Goal: Ask a question: Seek information or help from site administrators or community

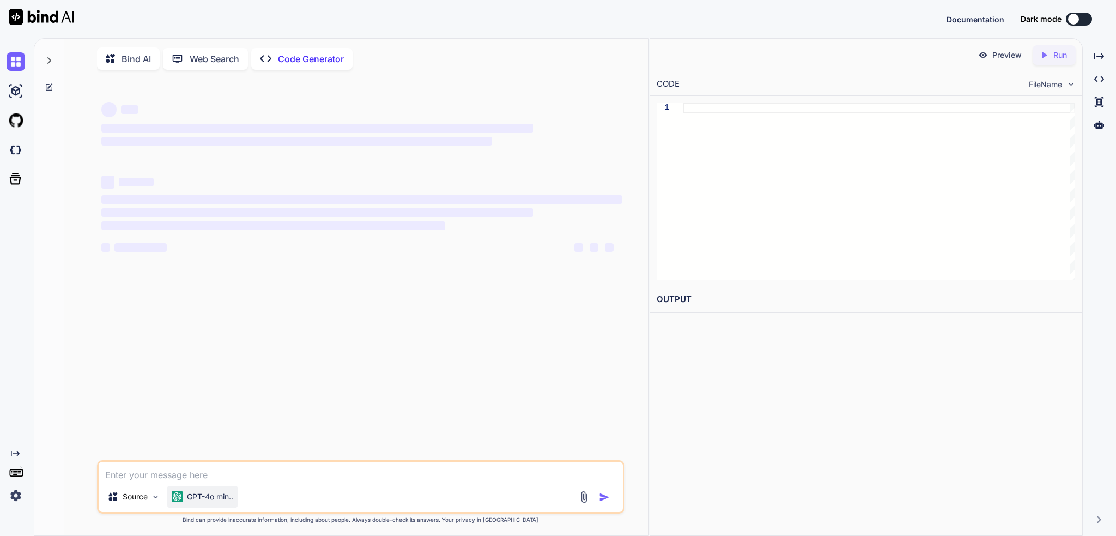
click at [203, 496] on p "GPT-4o min.." at bounding box center [210, 496] width 46 height 11
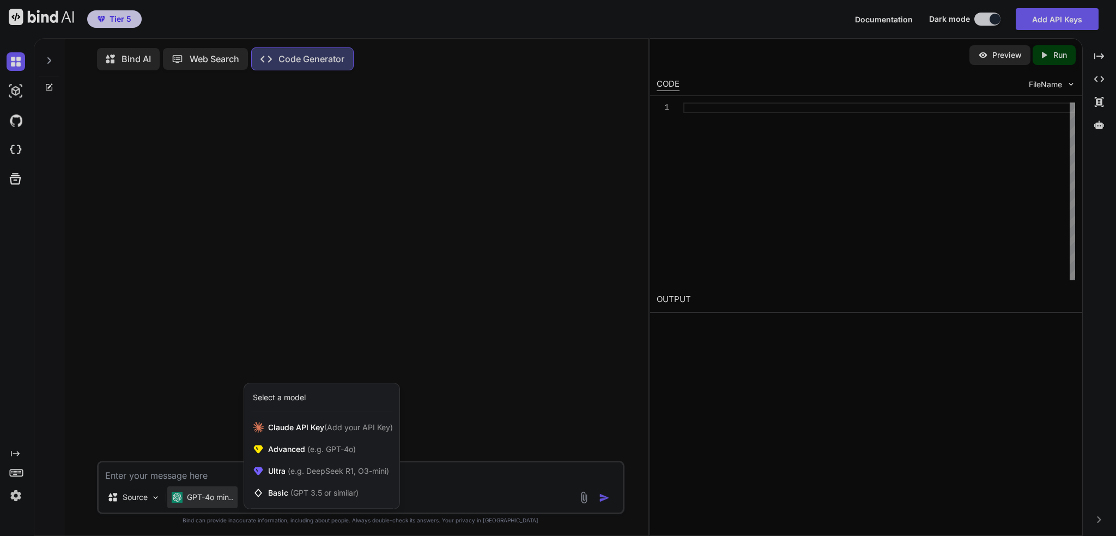
click at [128, 445] on div at bounding box center [558, 268] width 1116 height 536
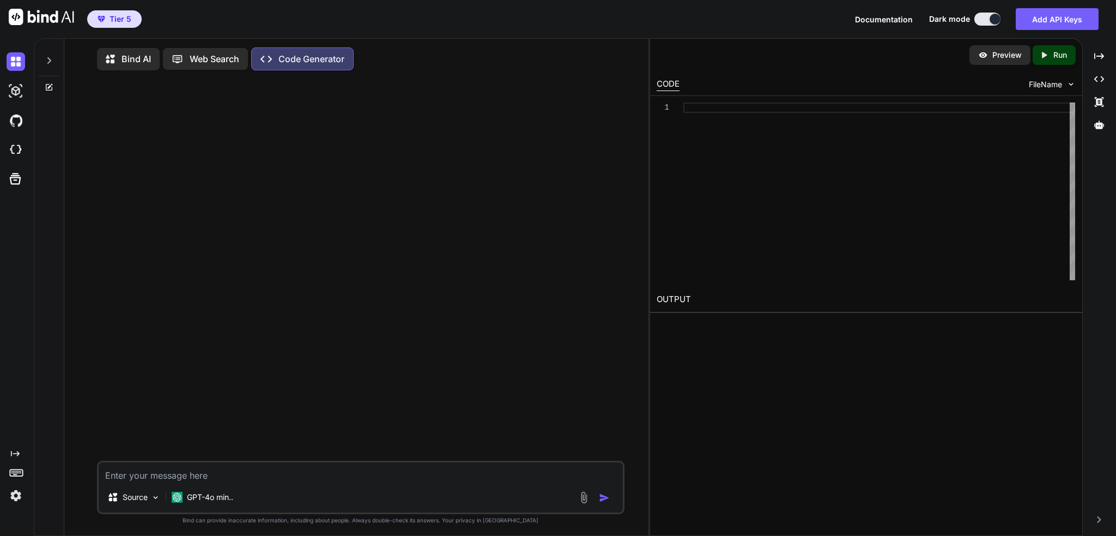
click at [15, 490] on img at bounding box center [16, 495] width 19 height 19
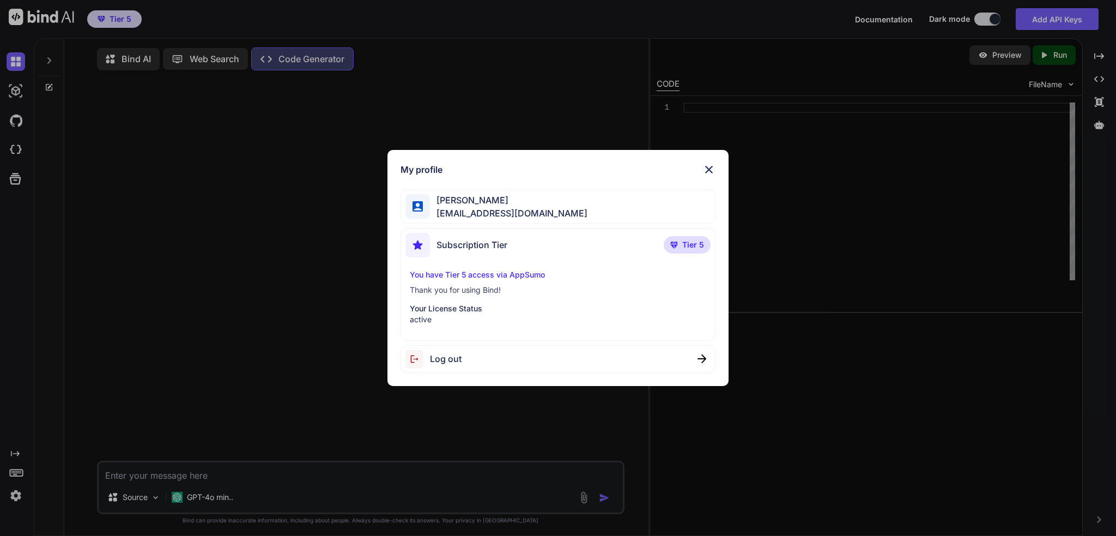
click at [449, 361] on span "Log out" at bounding box center [446, 358] width 32 height 13
type textarea "x"
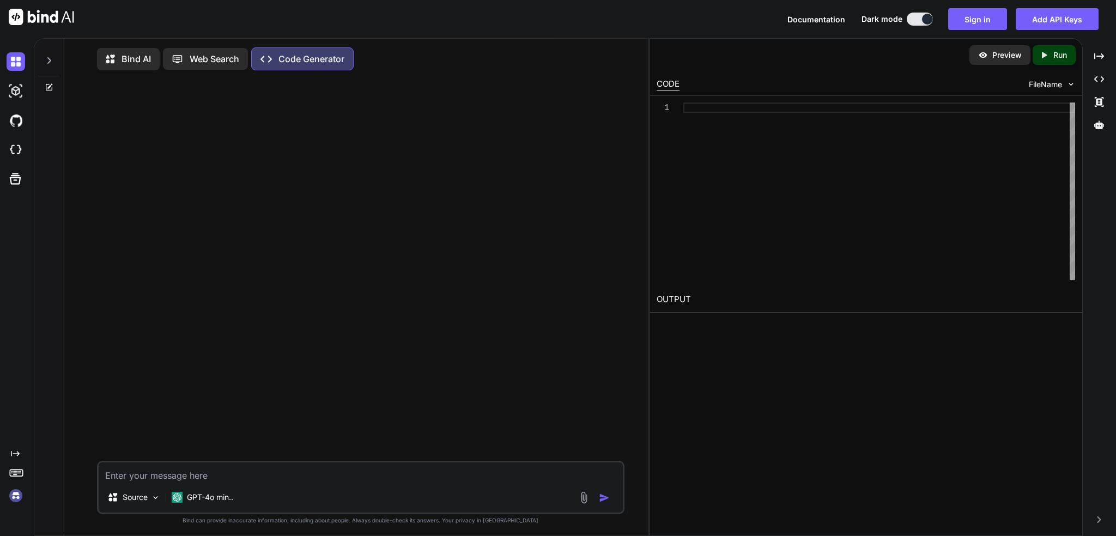
click at [22, 499] on img at bounding box center [16, 495] width 19 height 19
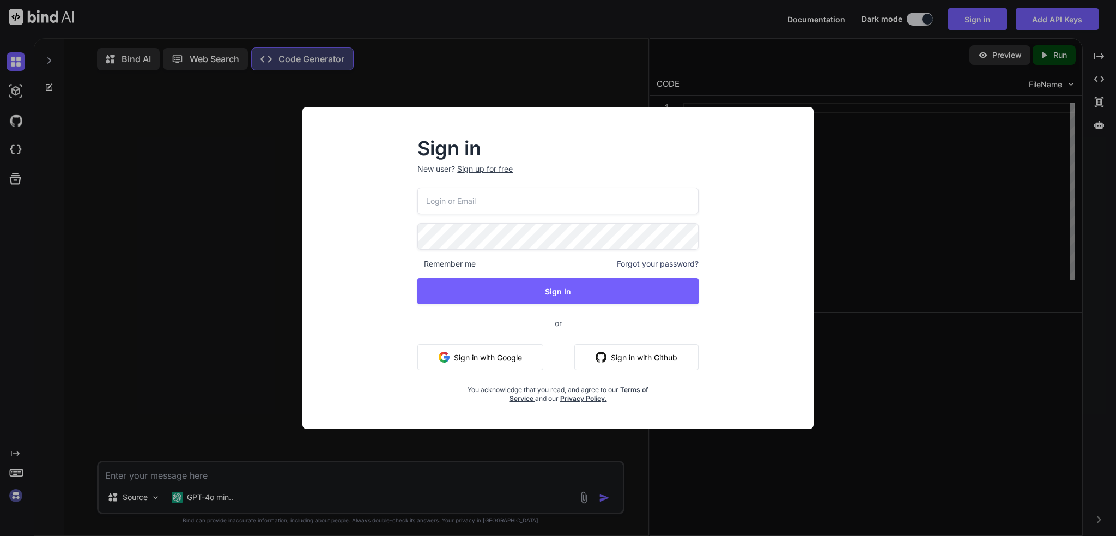
click at [482, 364] on button "Sign in with Google" at bounding box center [480, 357] width 126 height 26
click at [497, 346] on button "Sign in with Google" at bounding box center [480, 357] width 126 height 26
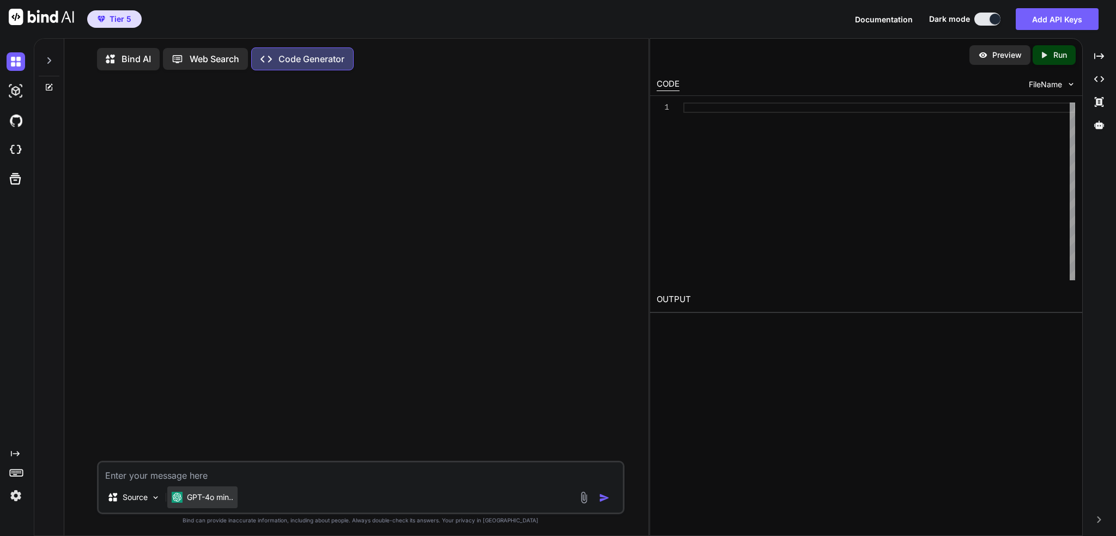
click at [187, 492] on div "GPT-4o min.." at bounding box center [202, 497] width 70 height 22
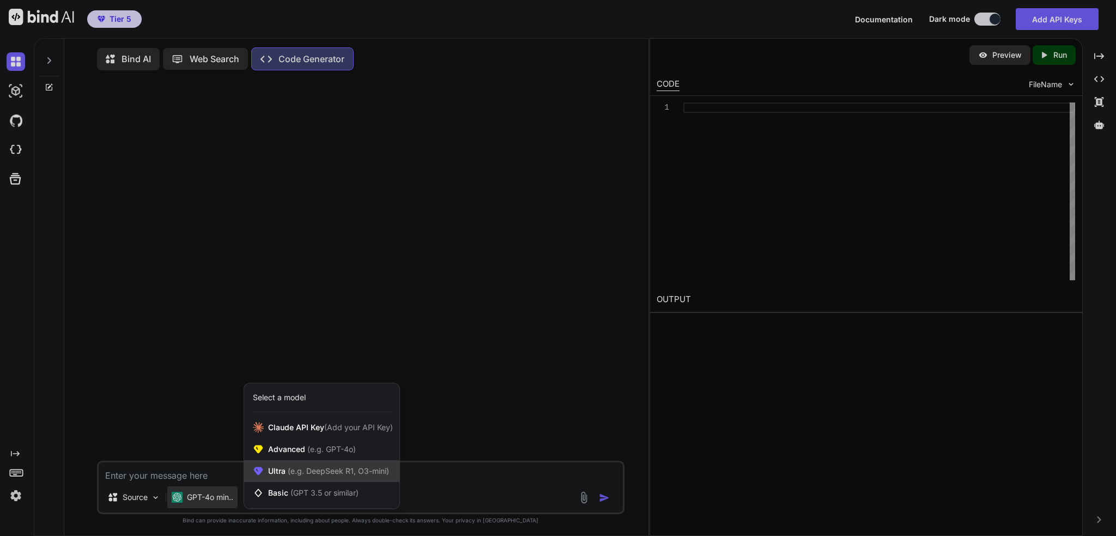
click at [287, 471] on span "(e.g. DeepSeek R1, O3-mini)" at bounding box center [338, 470] width 104 height 9
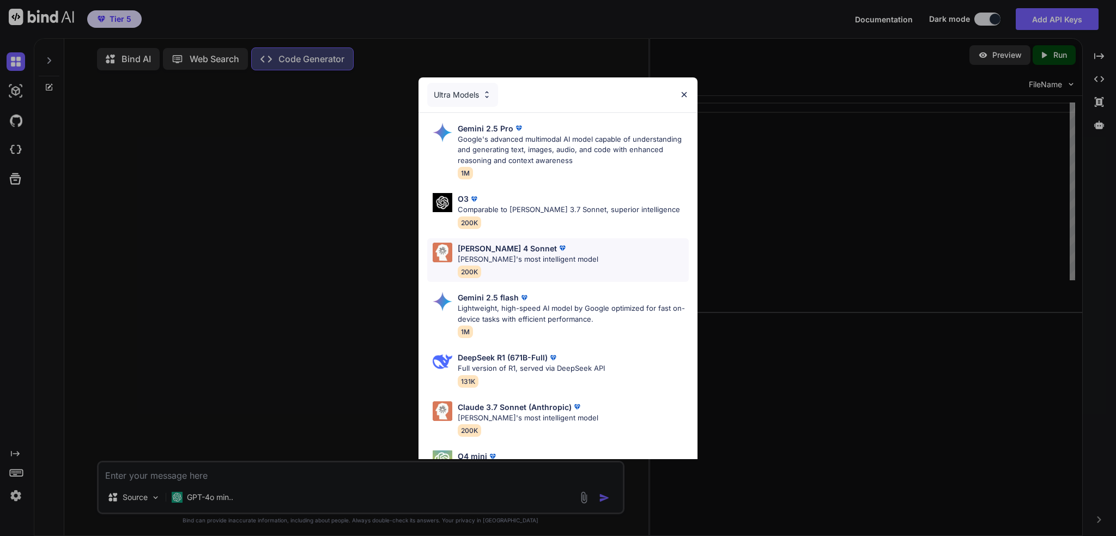
click at [564, 257] on div "[PERSON_NAME] 4 Sonnet [PERSON_NAME]'s most intelligent model 200K" at bounding box center [558, 260] width 262 height 44
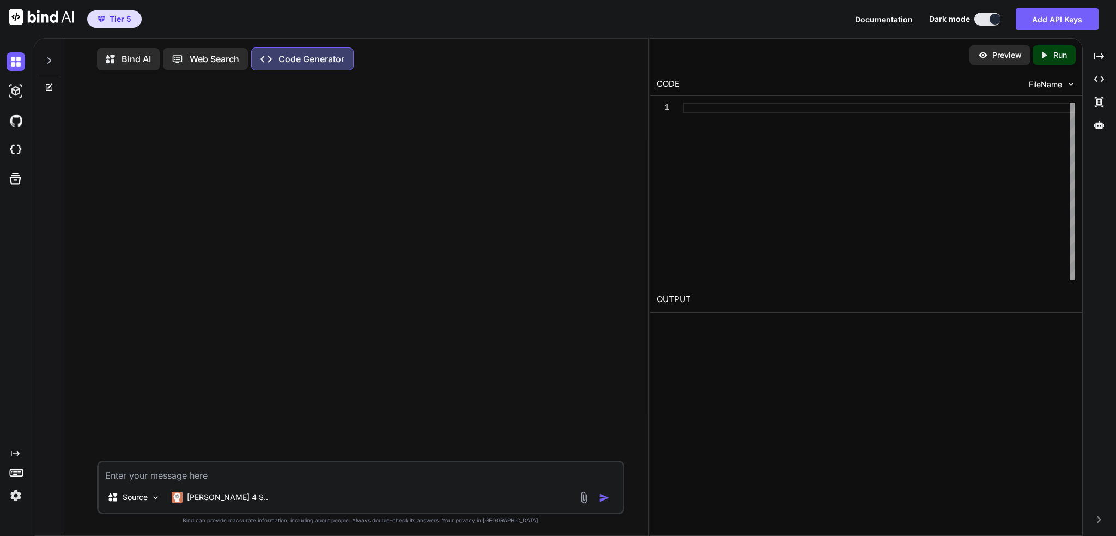
click at [302, 470] on textarea at bounding box center [361, 472] width 524 height 20
click at [297, 471] on textarea at bounding box center [361, 472] width 524 height 20
type textarea "S"
click at [124, 500] on p "Source" at bounding box center [135, 497] width 25 height 11
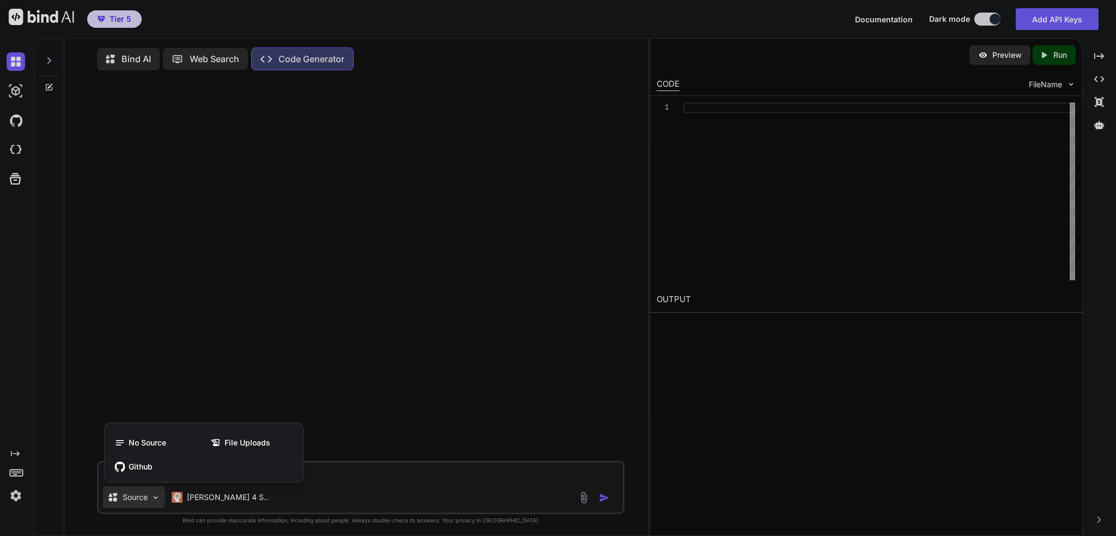
drag, startPoint x: 555, startPoint y: 480, endPoint x: 593, endPoint y: 492, distance: 40.0
click at [558, 480] on div at bounding box center [558, 268] width 1116 height 536
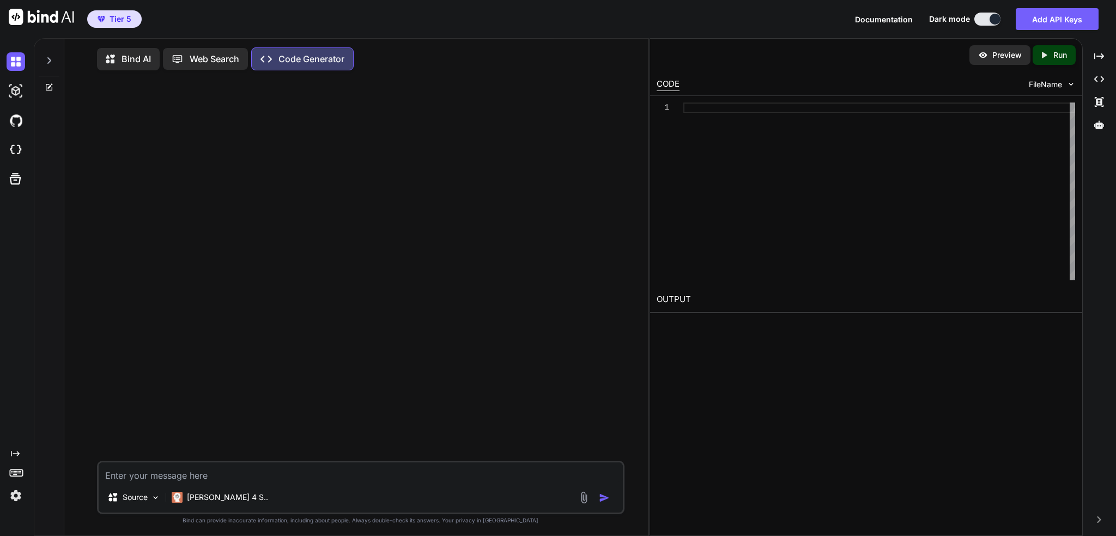
click at [582, 503] on img at bounding box center [584, 497] width 13 height 13
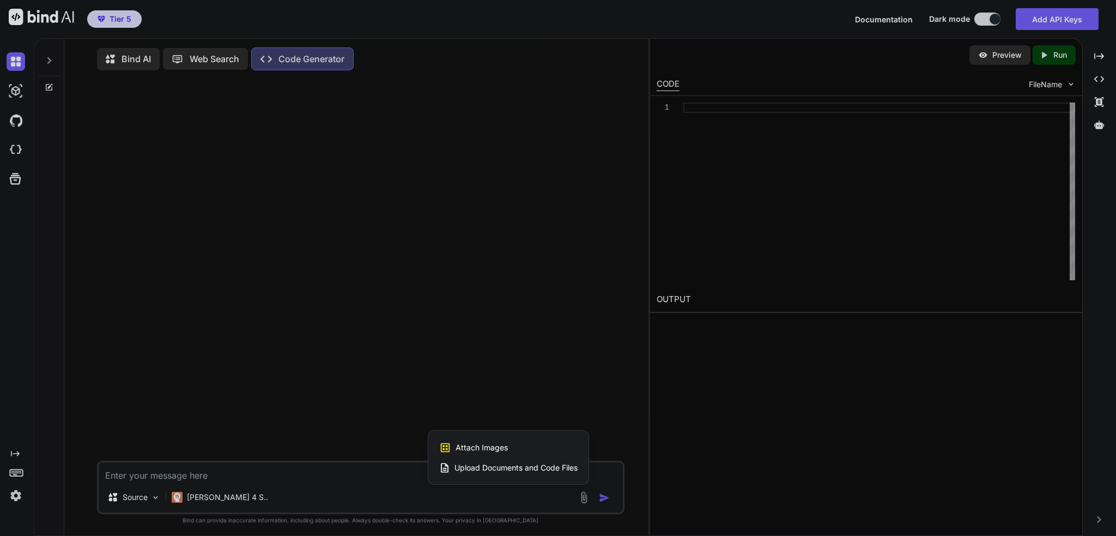
click at [509, 457] on div "Attach Images Image attachments are only supported in Claude and Gemini models." at bounding box center [508, 447] width 138 height 21
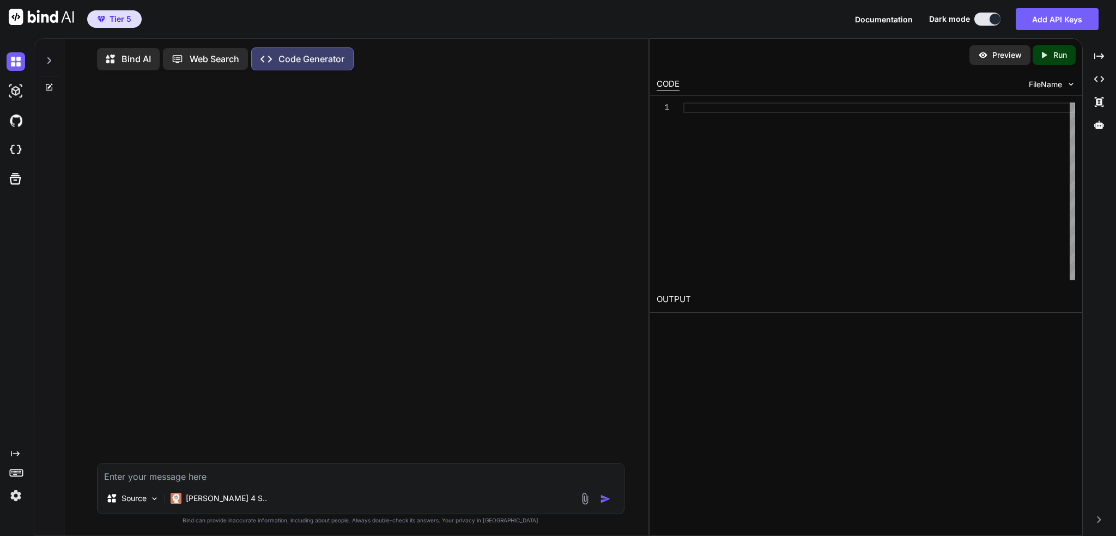
type input "C:\fakepath\Bursts.png"
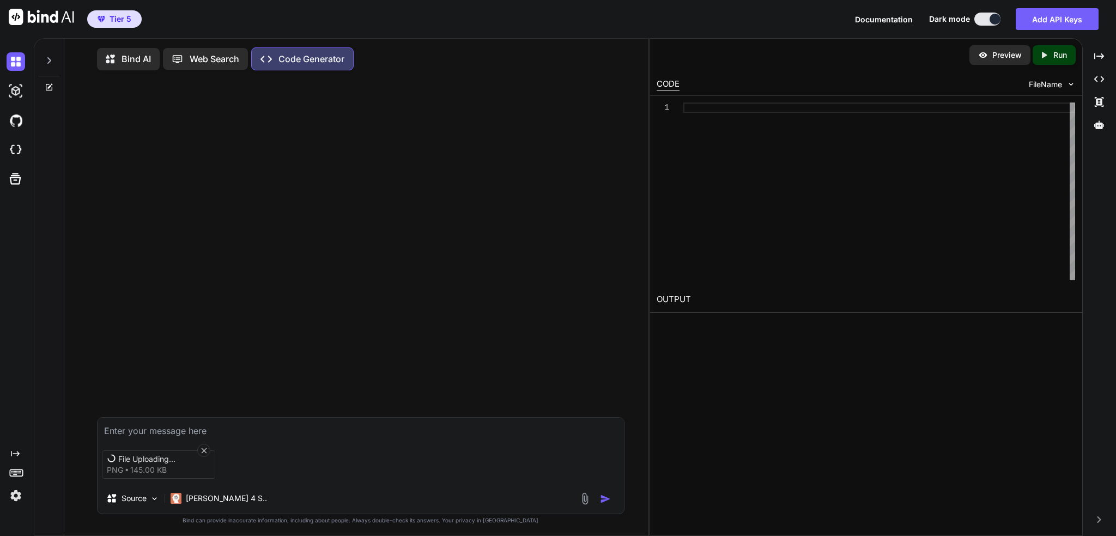
click at [379, 429] on textarea at bounding box center [361, 427] width 526 height 20
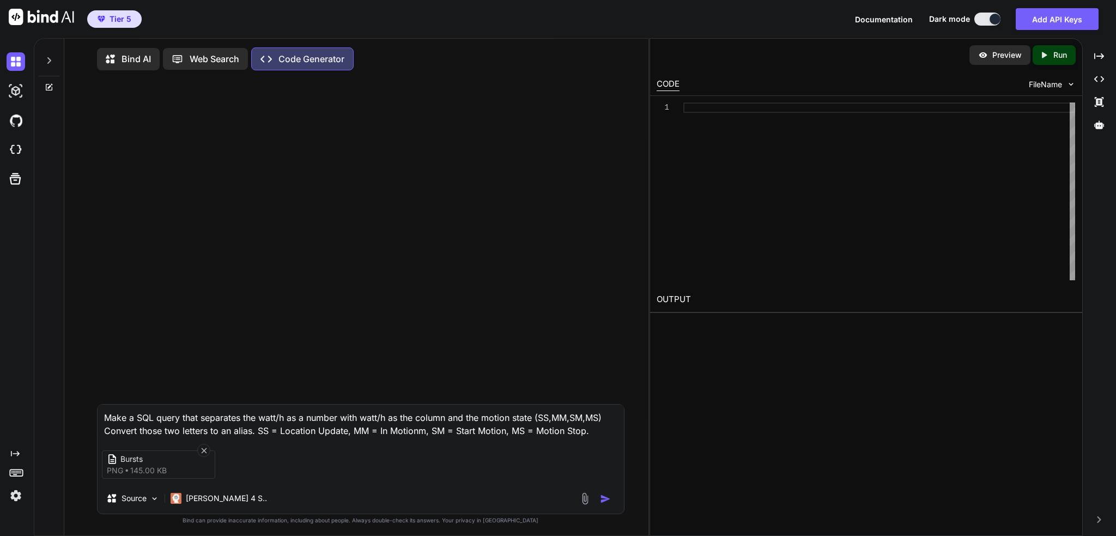
type textarea "Make a SQL query that separates the watt/h as a number with watt/h as the colum…"
click at [605, 502] on img "button" at bounding box center [605, 498] width 11 height 11
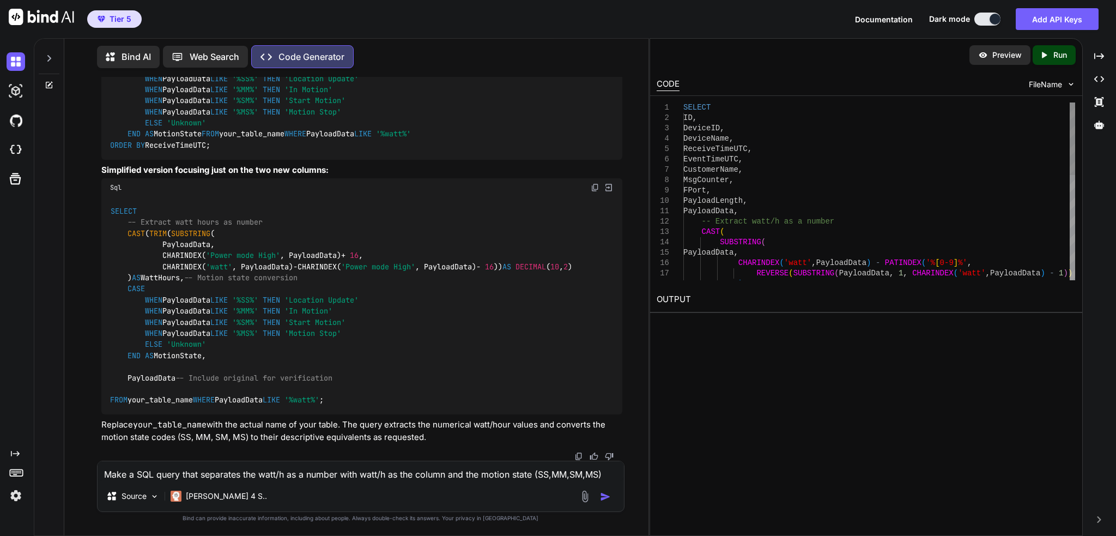
scroll to position [1006, 0]
click at [369, 473] on textarea "Make a SQL query that separates the watt/h as a number with watt/h as the colum…" at bounding box center [361, 471] width 526 height 20
type textarea "revise it to allow me to input a device ID and a date range"
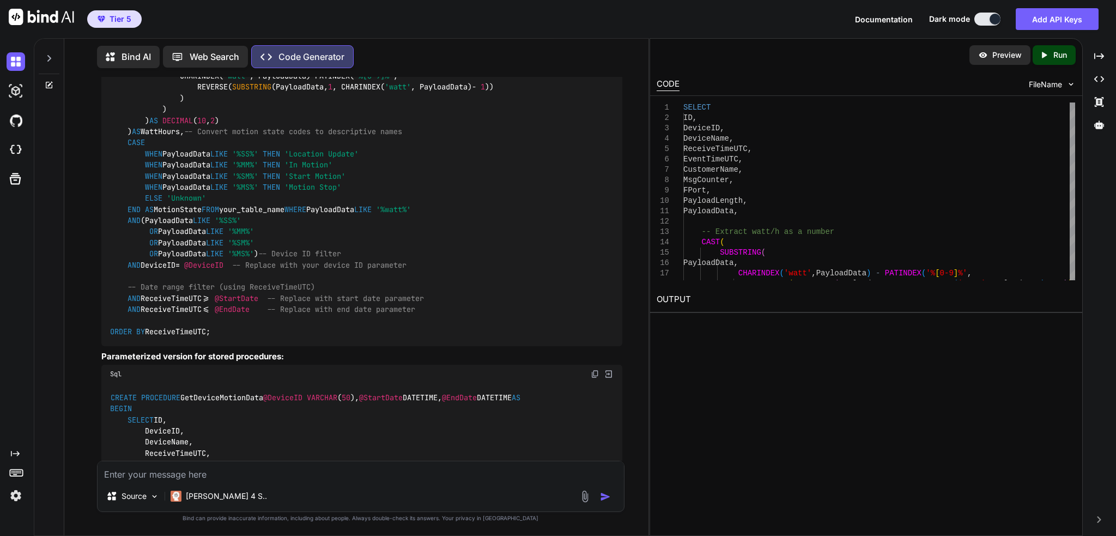
scroll to position [1426, 0]
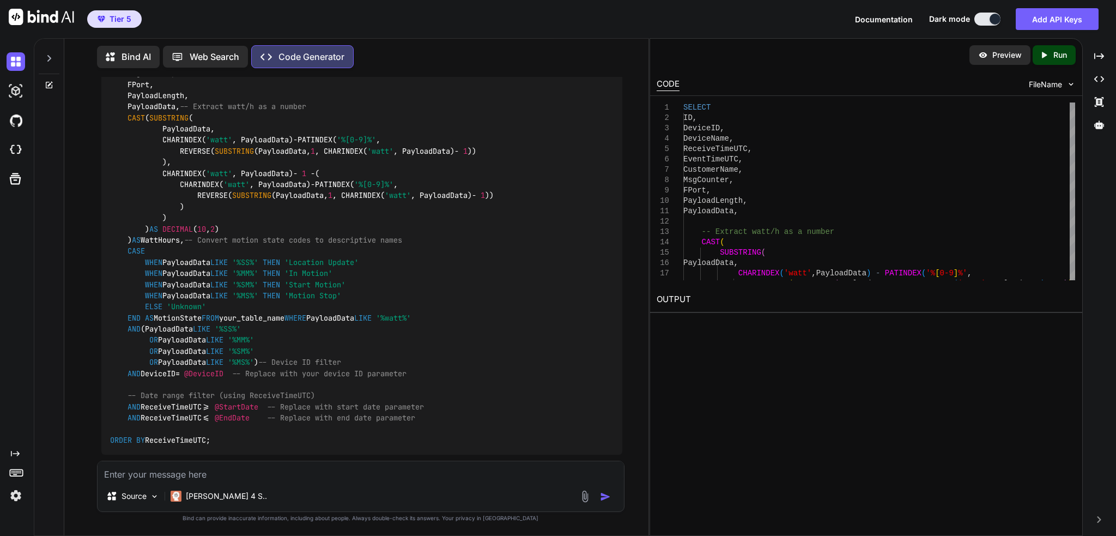
scroll to position [1317, 0]
click at [323, 480] on textarea at bounding box center [361, 471] width 526 height 20
paste textarea "SELECT ID, DeviceID, DeviceName, ReceiveTimeUTC, EventTimeUTC, FPort, PayloadLe…"
type textarea "I edited it to this but it doesnt show anything. why? SELECT ID, DeviceID, Devi…"
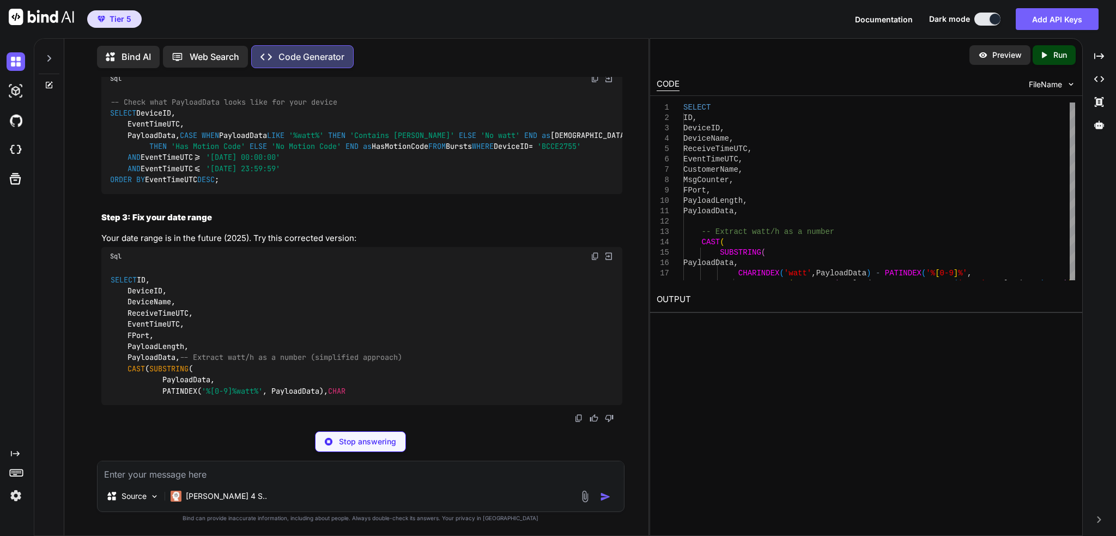
scroll to position [3341, 0]
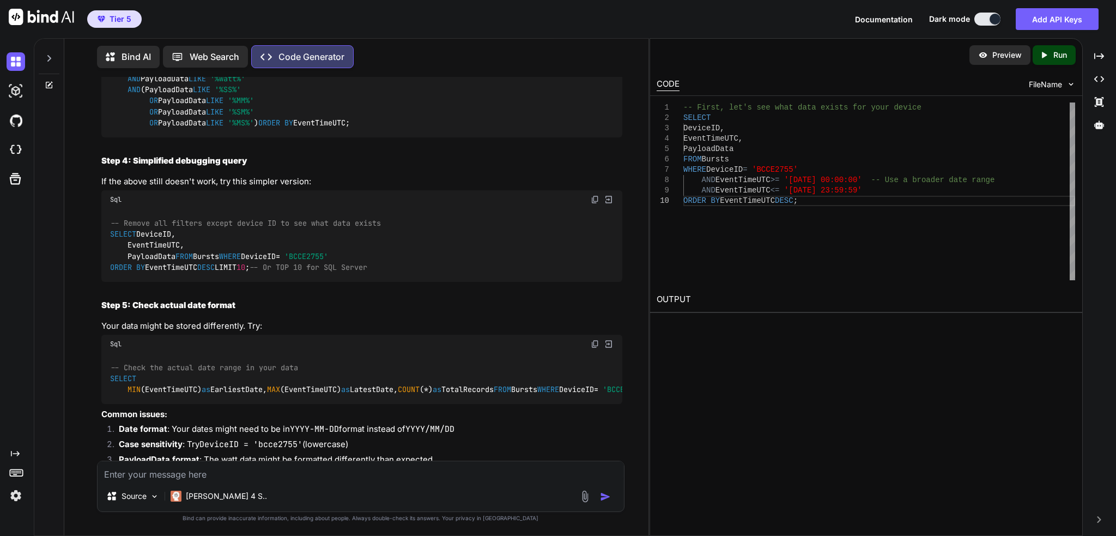
scroll to position [3505, 0]
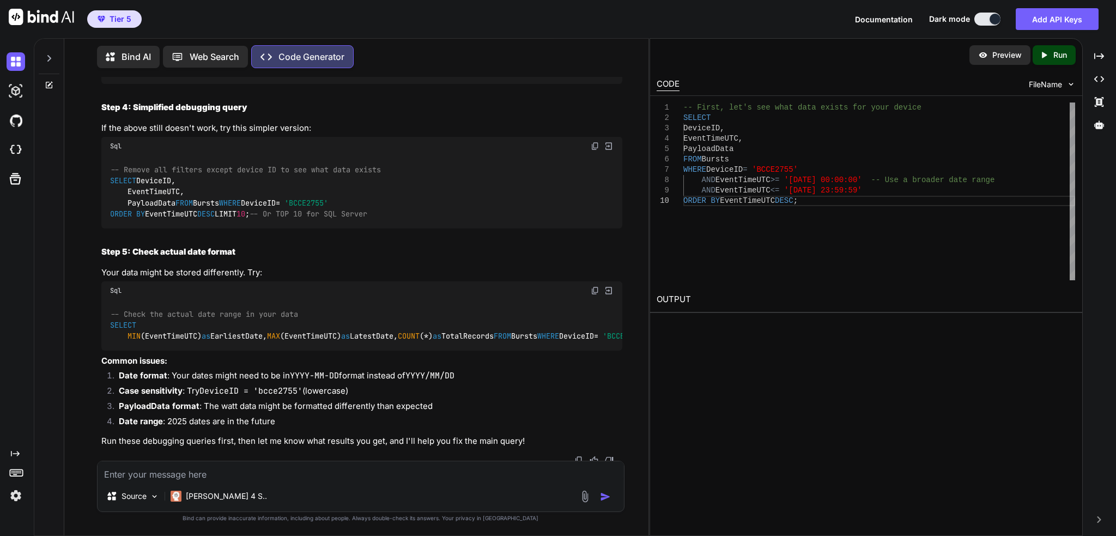
drag, startPoint x: 112, startPoint y: 280, endPoint x: 297, endPoint y: 408, distance: 224.9
copy code "-- Check what PayloadData looks like for your device SELECT DeviceID, EventTime…"
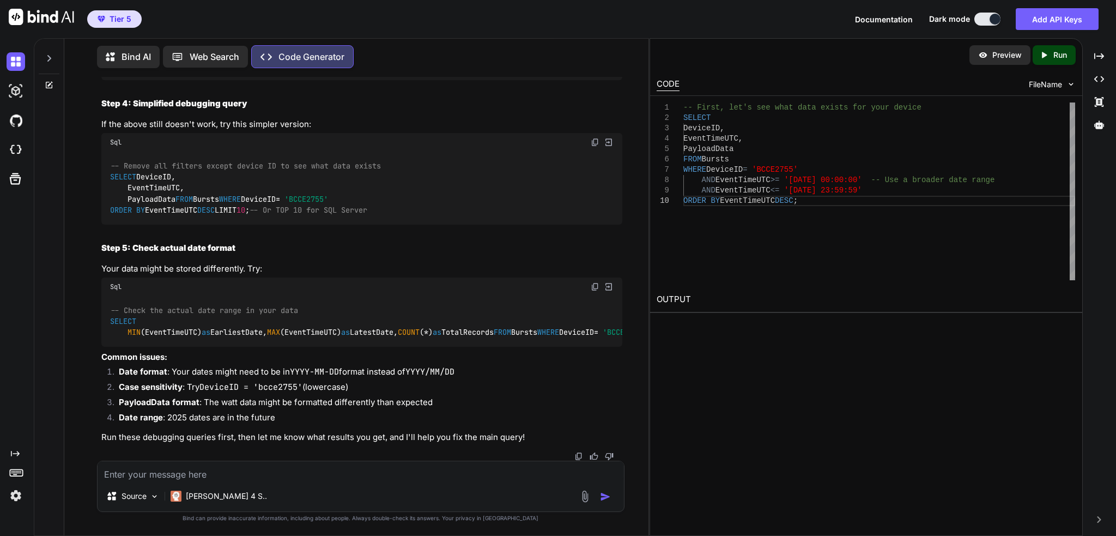
scroll to position [4104, 0]
click at [268, 469] on textarea at bounding box center [361, 471] width 526 height 20
type textarea "redo the code to show only FPORT 1"
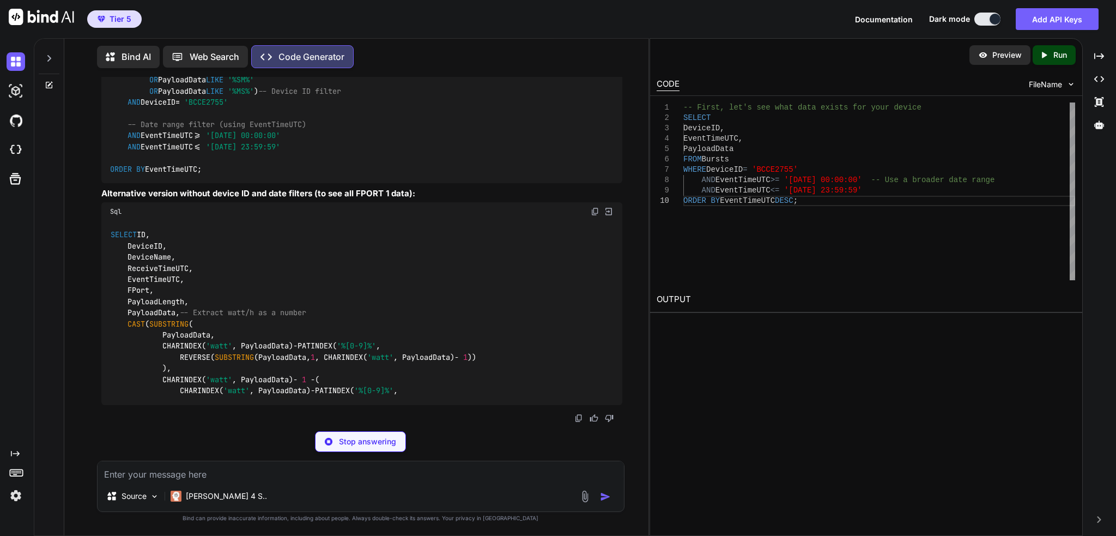
scroll to position [4702, 0]
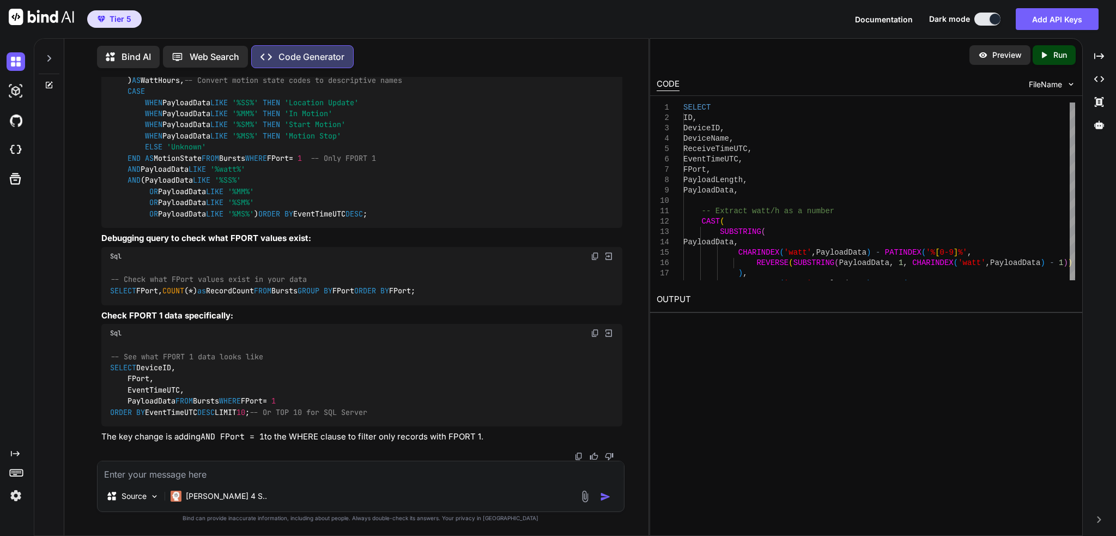
click at [323, 473] on textarea at bounding box center [361, 471] width 526 height 20
type textarea "Its actually watt/h and fport is 11"
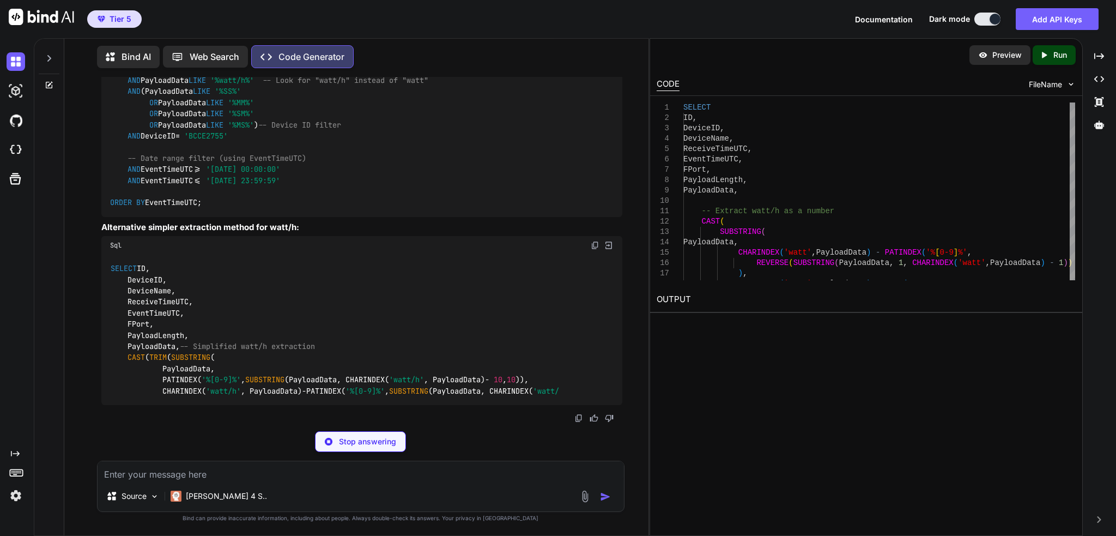
scroll to position [6228, 0]
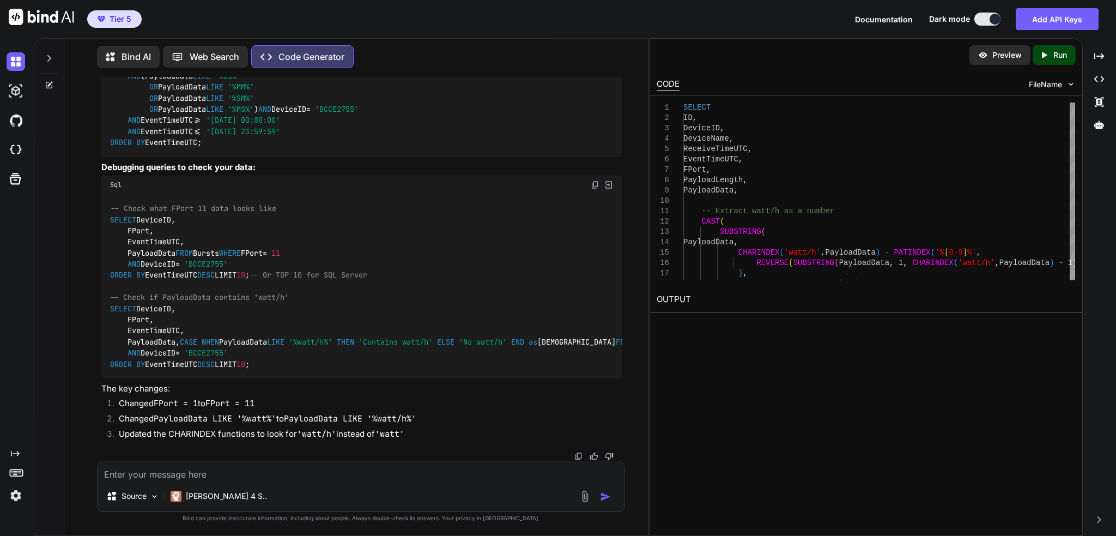
scroll to position [7483, 0]
click at [593, 180] on img at bounding box center [595, 184] width 9 height 9
click at [185, 473] on textarea at bounding box center [361, 471] width 526 height 20
type textarea "Watt/h is on FPORT 1 and the state is on FPORT 11. Please make it so they are 1…"
click at [606, 498] on img "button" at bounding box center [605, 496] width 11 height 11
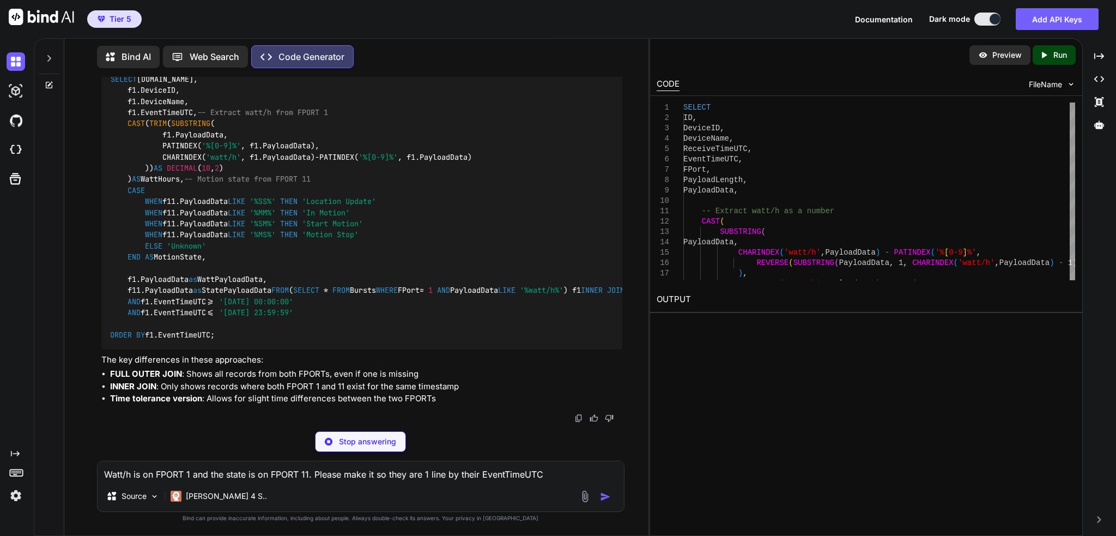
scroll to position [7925, 0]
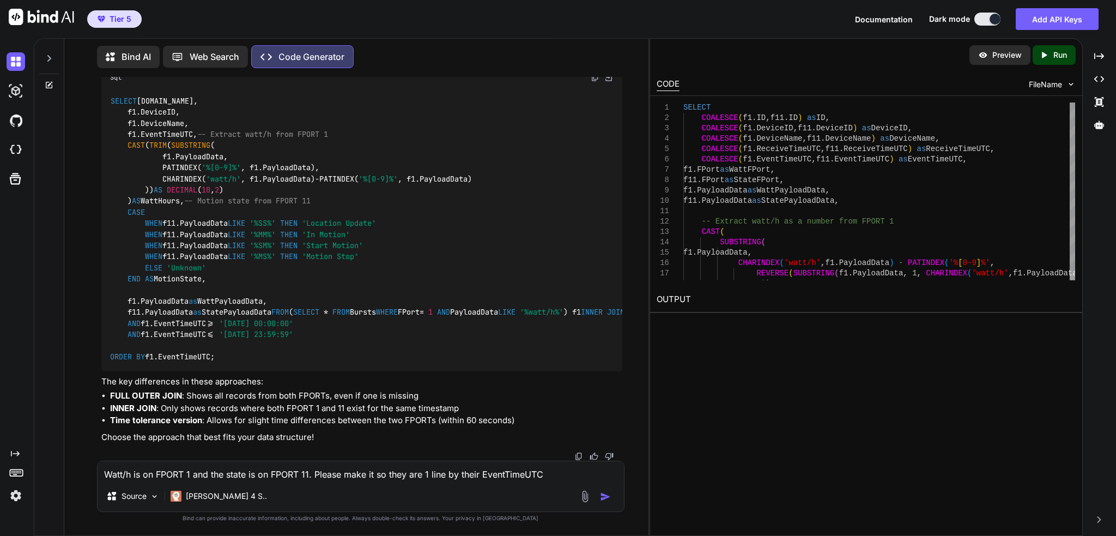
click at [314, 471] on textarea "Watt/h is on FPORT 1 and the state is on FPORT 11. Please make it so they are 1…" at bounding box center [361, 471] width 526 height 20
drag, startPoint x: 305, startPoint y: 478, endPoint x: 296, endPoint y: 478, distance: 8.7
click at [305, 478] on textarea "Now, turn this into a" at bounding box center [361, 471] width 526 height 20
click at [296, 478] on textarea "Now, turn this into a python script" at bounding box center [361, 471] width 526 height 20
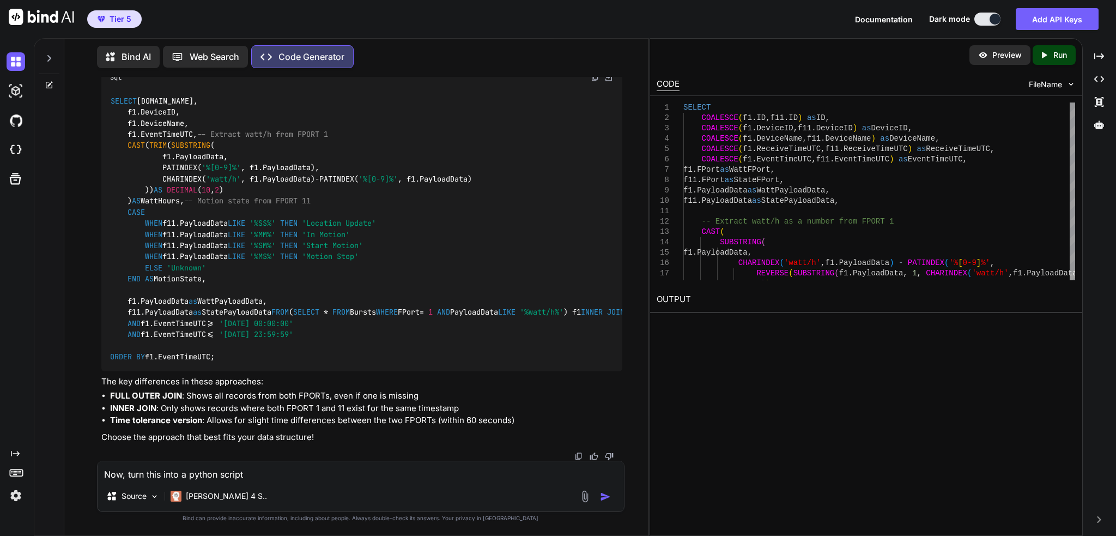
type textarea "Now, turn this into a python script"
click at [605, 496] on img "button" at bounding box center [605, 496] width 11 height 11
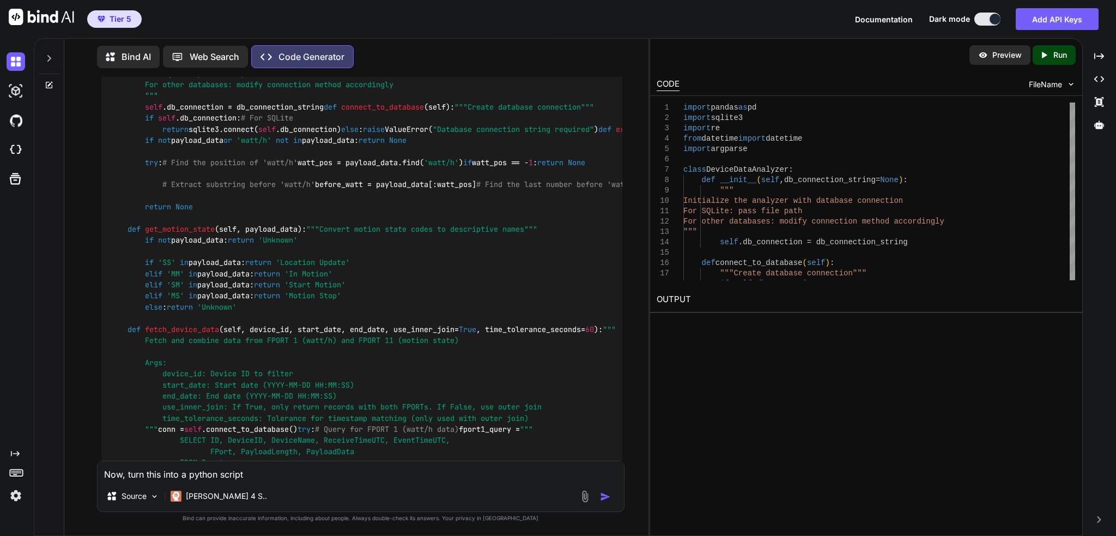
scroll to position [7728, 0]
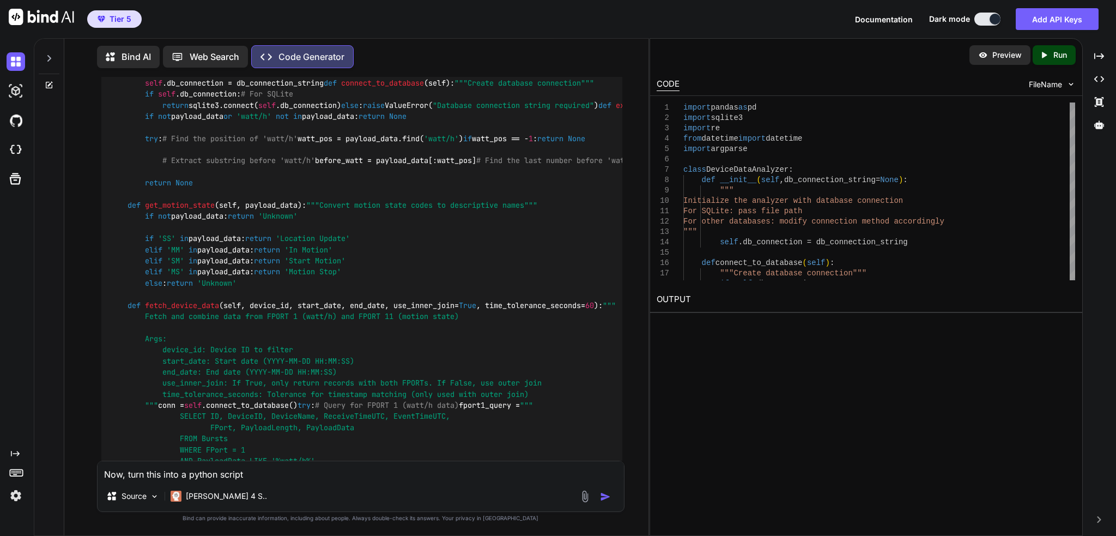
drag, startPoint x: 595, startPoint y: 359, endPoint x: 584, endPoint y: 381, distance: 24.9
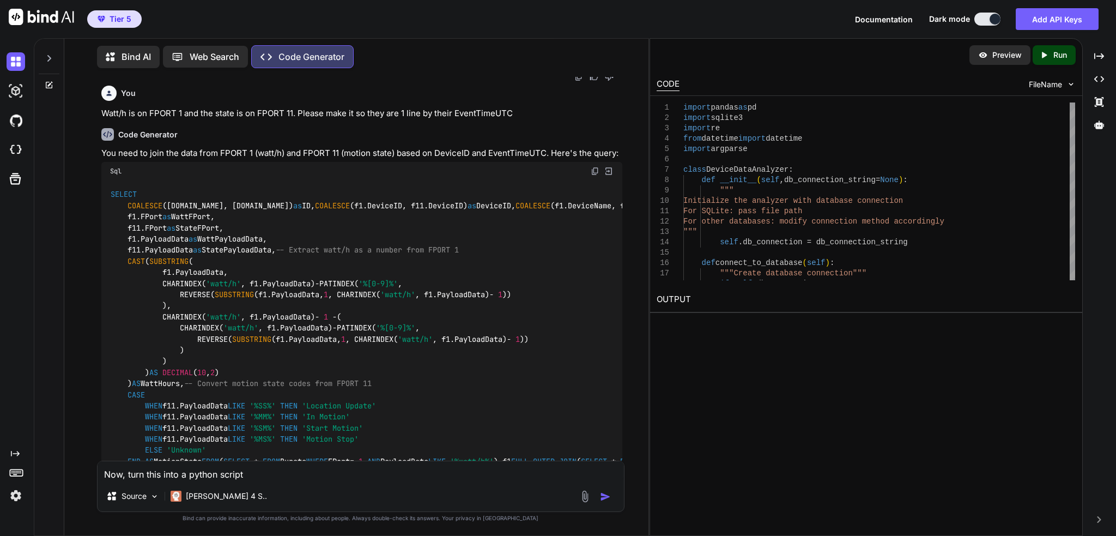
scroll to position [6311, 0]
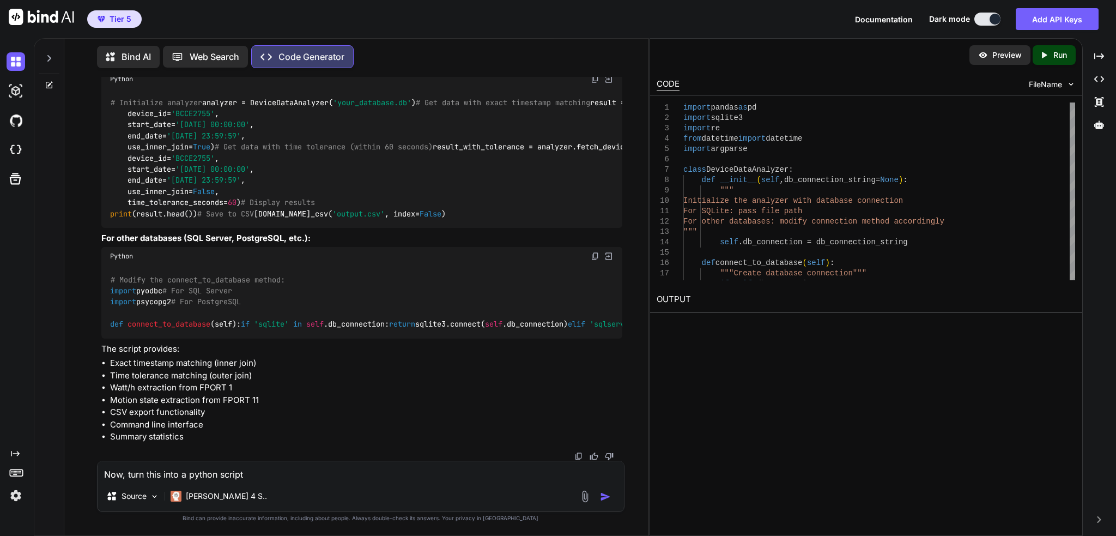
scroll to position [13422, 0]
click at [275, 471] on textarea "Now, turn this into a python script" at bounding box center [361, 471] width 526 height 20
paste textarea "SELECT ID, DeviceID, DeviceName, ReceiveTimeUTC, EventTimeUTC, FPort, PayloadLe…"
type textarea "convert this script to just pull the states and the watt/h to a different colum…"
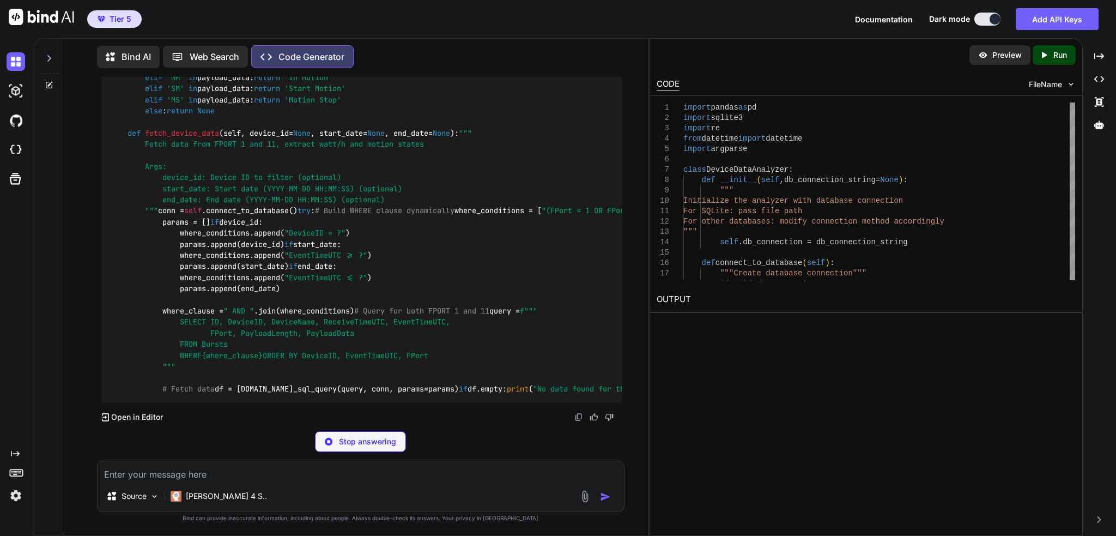
scroll to position [15003, 0]
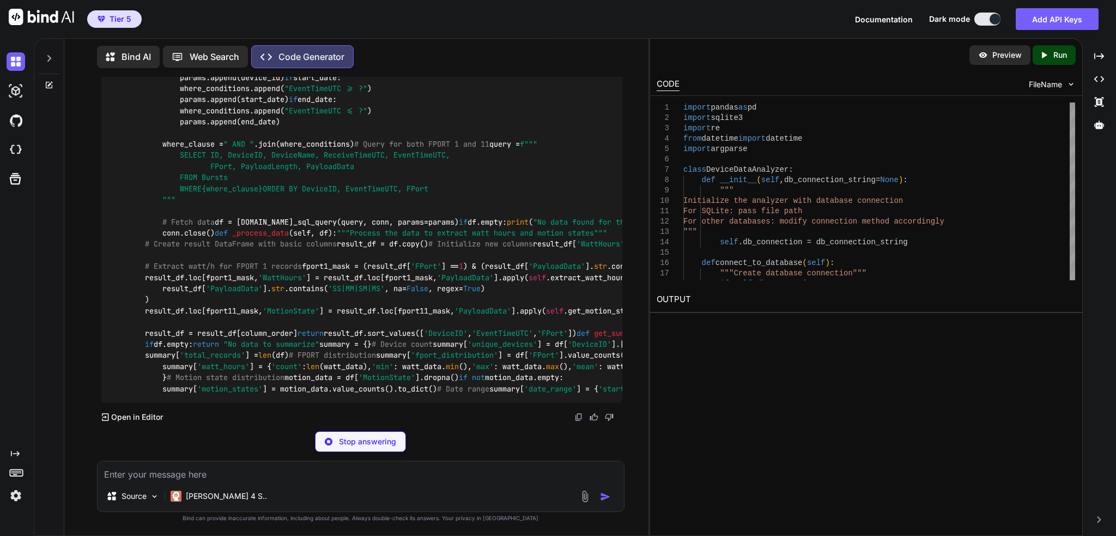
click at [377, 437] on p "Stop answering" at bounding box center [367, 441] width 57 height 11
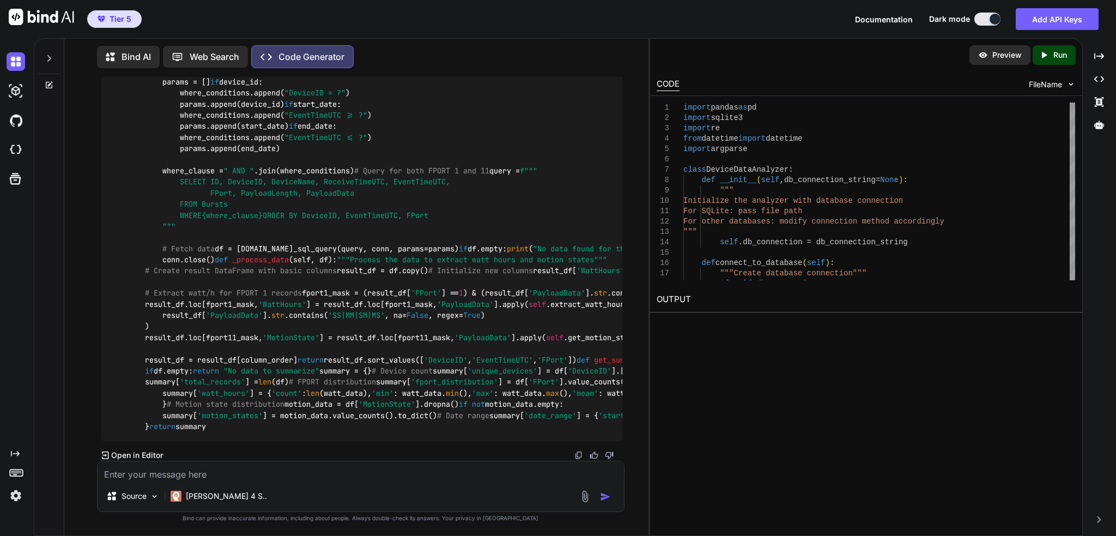
scroll to position [15803, 0]
click at [368, 477] on textarea at bounding box center [361, 471] width 526 height 20
drag, startPoint x: 190, startPoint y: 288, endPoint x: 94, endPoint y: 156, distance: 163.1
click at [94, 156] on div "You Make a SQL query that separates the watt/h as a number with watt/h as the c…" at bounding box center [361, 306] width 576 height 458
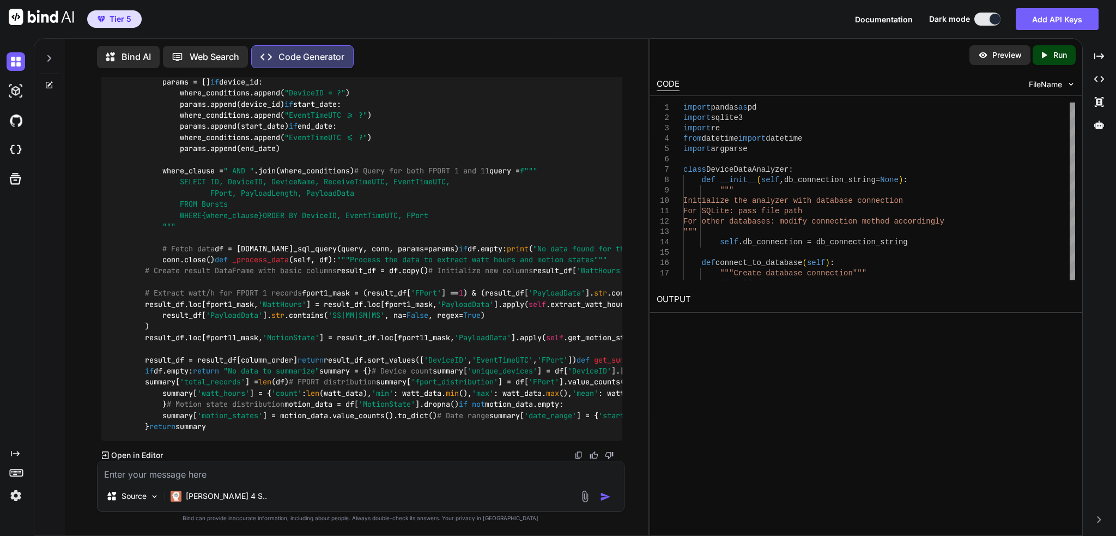
copy p "convert this script to just pull the states and the watt/h to a different colum…"
click at [307, 476] on textarea at bounding box center [361, 471] width 526 height 20
paste textarea "convert this script to just pull the states and the watt/h to a different colum…"
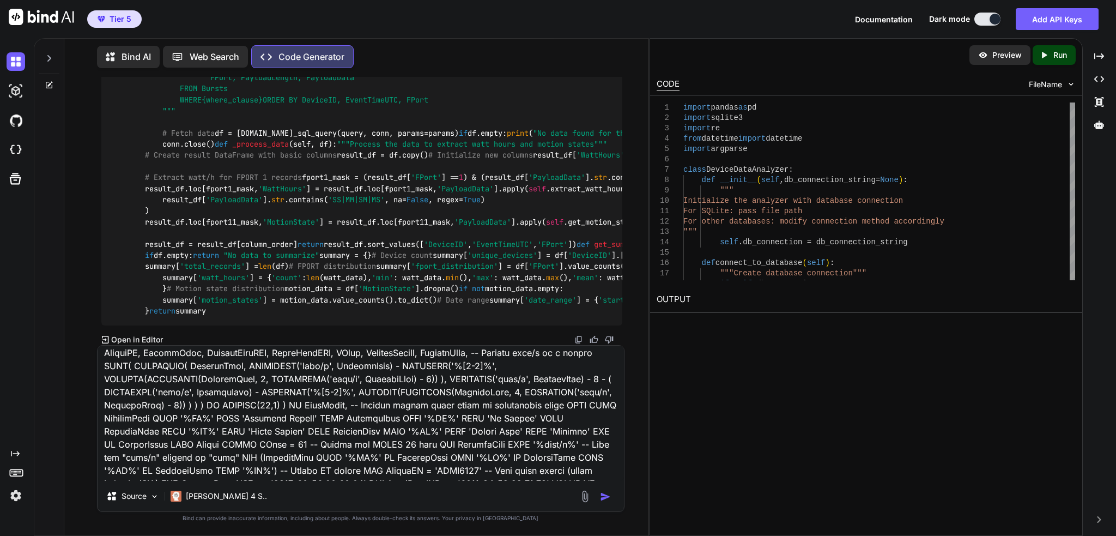
scroll to position [0, 0]
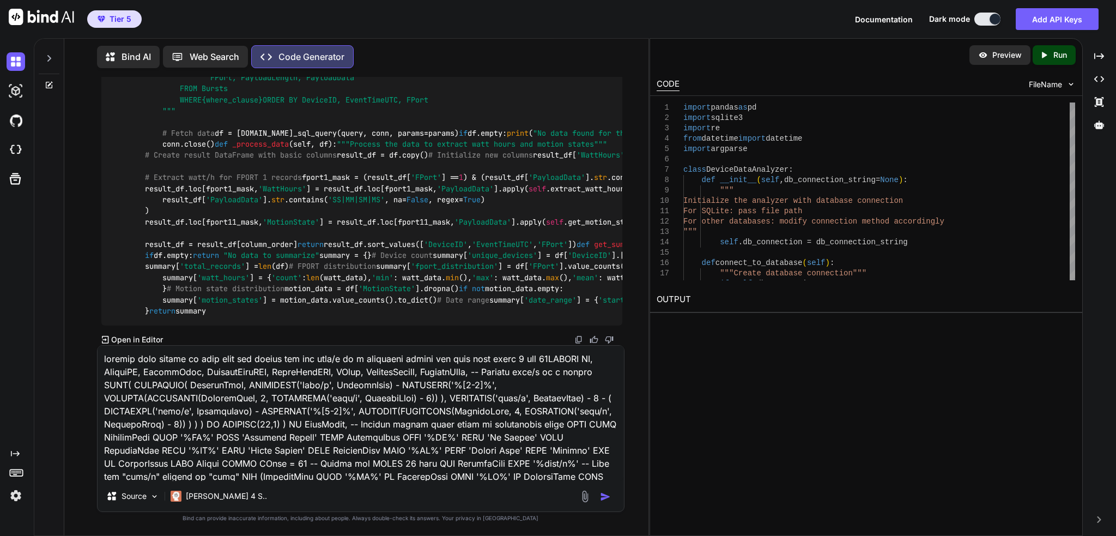
click at [177, 357] on textarea at bounding box center [361, 413] width 526 height 135
click at [528, 358] on textarea at bounding box center [361, 413] width 526 height 135
type textarea "convert this script to just pull the states and the watt/h to a different colum…"
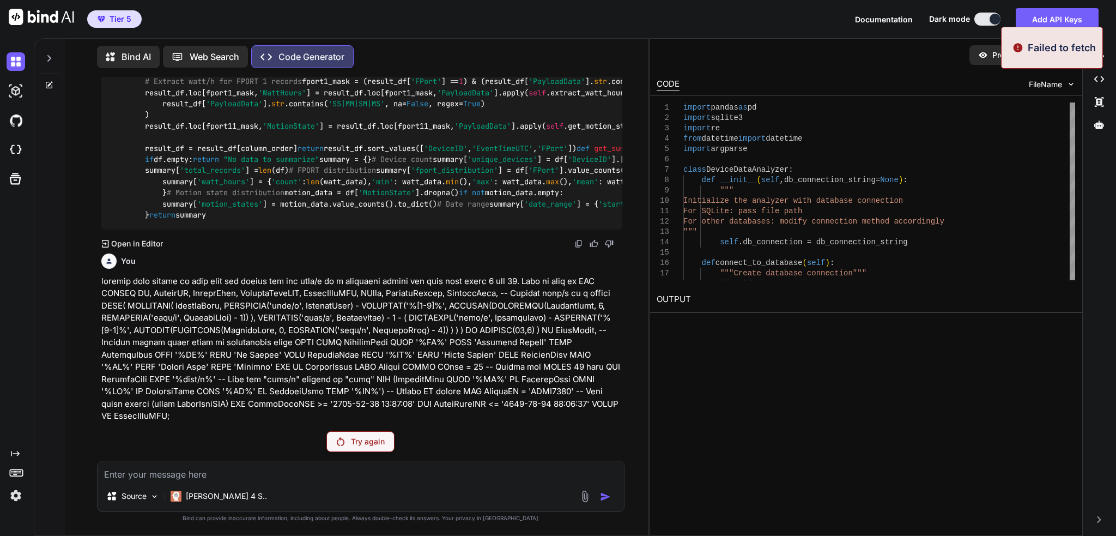
scroll to position [13980, 0]
drag, startPoint x: 376, startPoint y: 437, endPoint x: 415, endPoint y: 342, distance: 102.4
click at [376, 437] on p "Try again" at bounding box center [368, 441] width 34 height 11
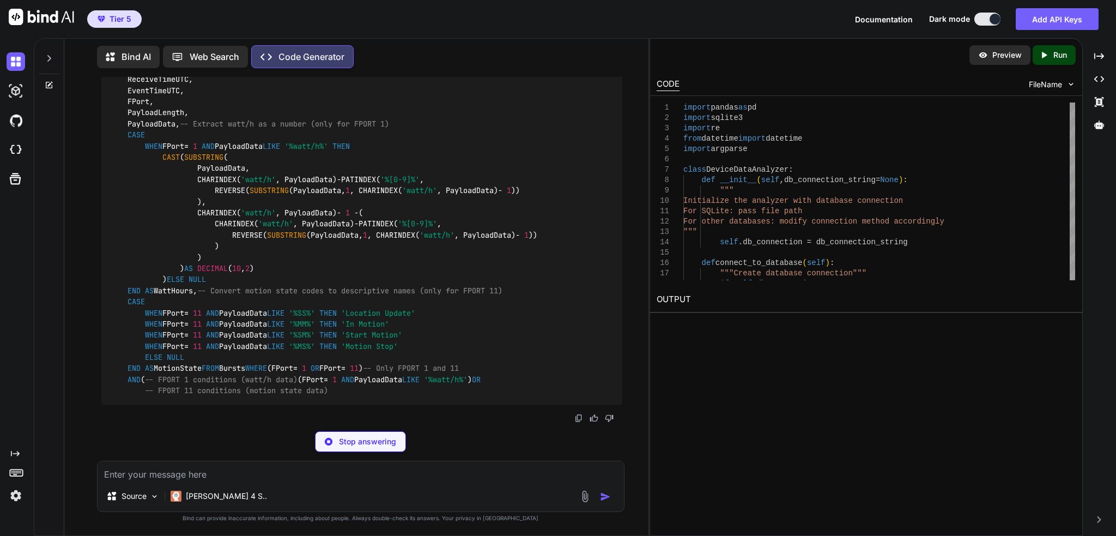
scroll to position [16209, 0]
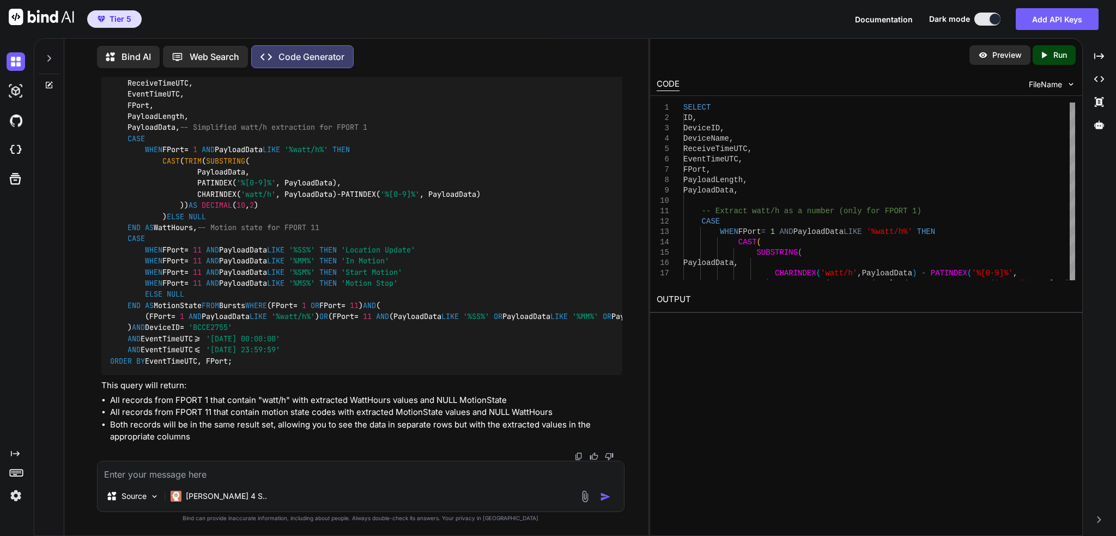
drag, startPoint x: 338, startPoint y: 262, endPoint x: 577, endPoint y: 305, distance: 243.2
click at [329, 472] on textarea at bounding box center [361, 471] width 526 height 20
click at [499, 470] on textarea "Motion state keeps showing Location Update and not the actual states in these f…" at bounding box center [361, 471] width 526 height 20
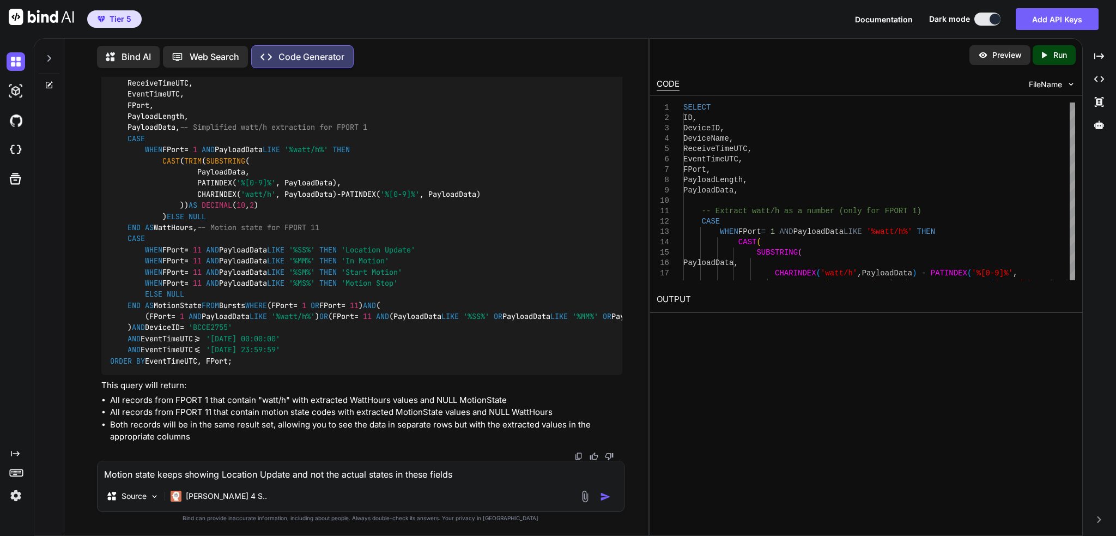
click at [499, 470] on textarea "Motion state keeps showing Location Update and not the actual states in these f…" at bounding box center [361, 471] width 526 height 20
paste textarea "Cell report: [DATE] 6:33:36 PM, State SS, radioType lte, MCC 310, MNC 260, LAC …"
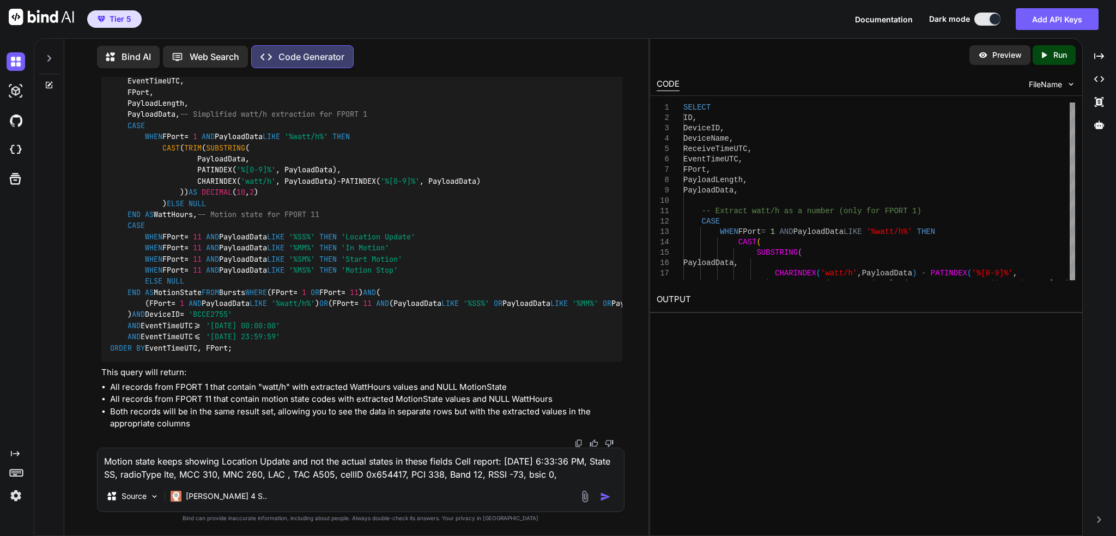
type textarea "Motion state keeps showing Location Update and not the actual states in these f…"
click at [601, 493] on img "button" at bounding box center [605, 496] width 11 height 11
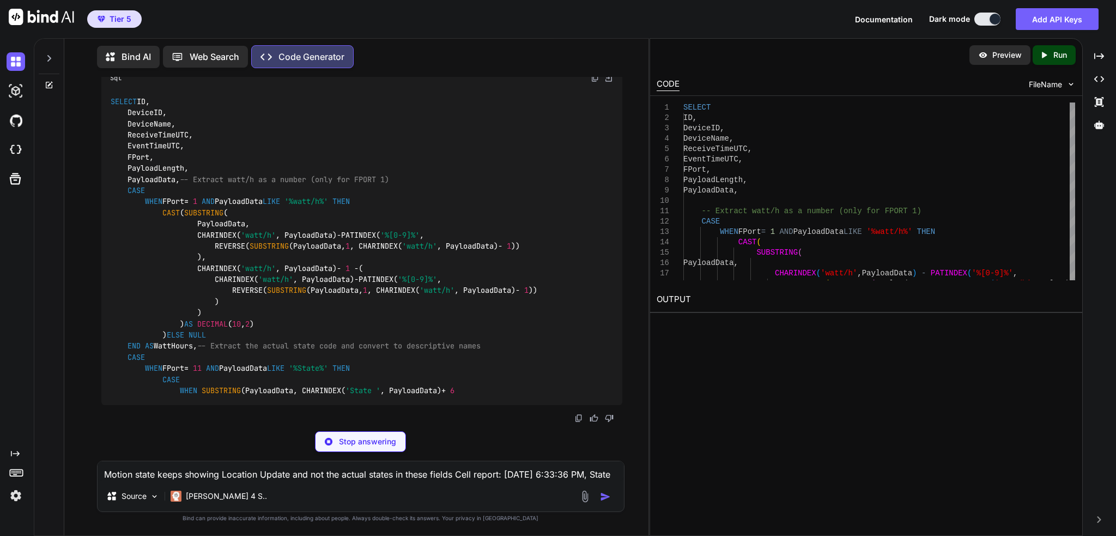
scroll to position [18347, 0]
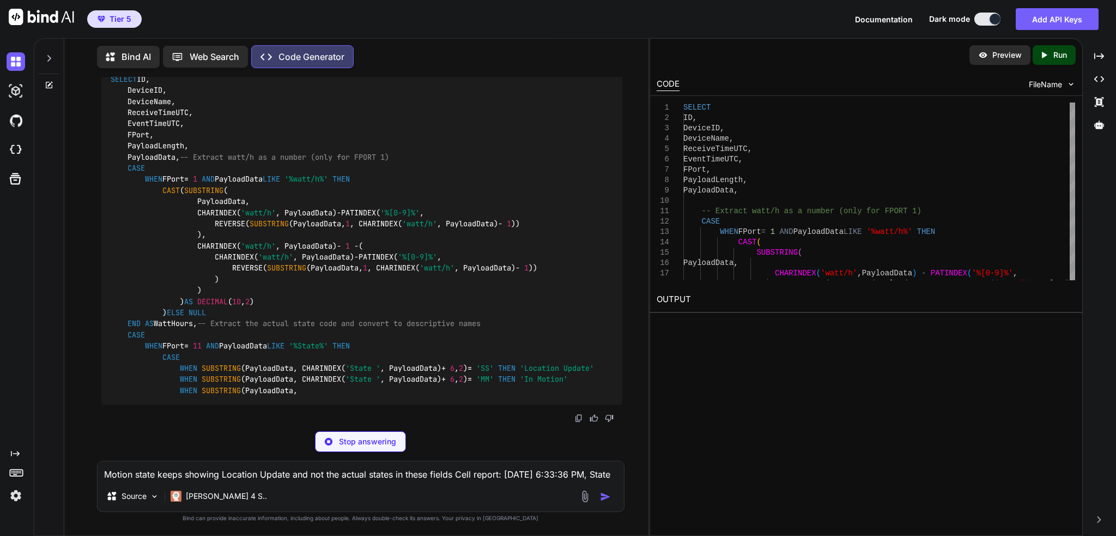
drag, startPoint x: 593, startPoint y: 199, endPoint x: 581, endPoint y: 215, distance: 19.8
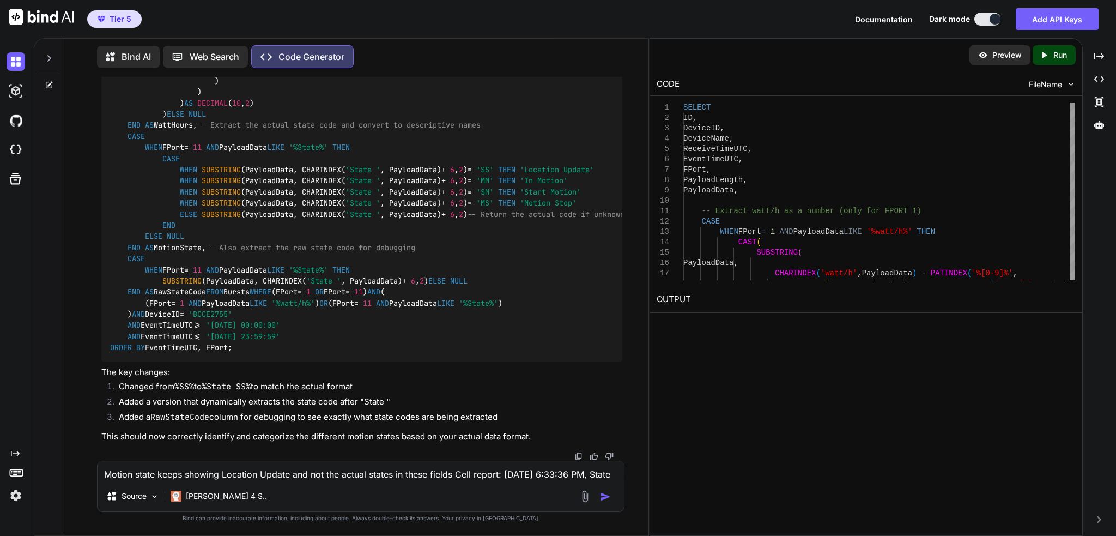
scroll to position [19490, 0]
click at [283, 463] on textarea "Motion state keeps showing Location Update and not the actual states in these f…" at bounding box center [361, 471] width 526 height 20
click at [283, 471] on textarea "Motion state keeps showing Location Update and not the actual states in these f…" at bounding box center [361, 471] width 526 height 20
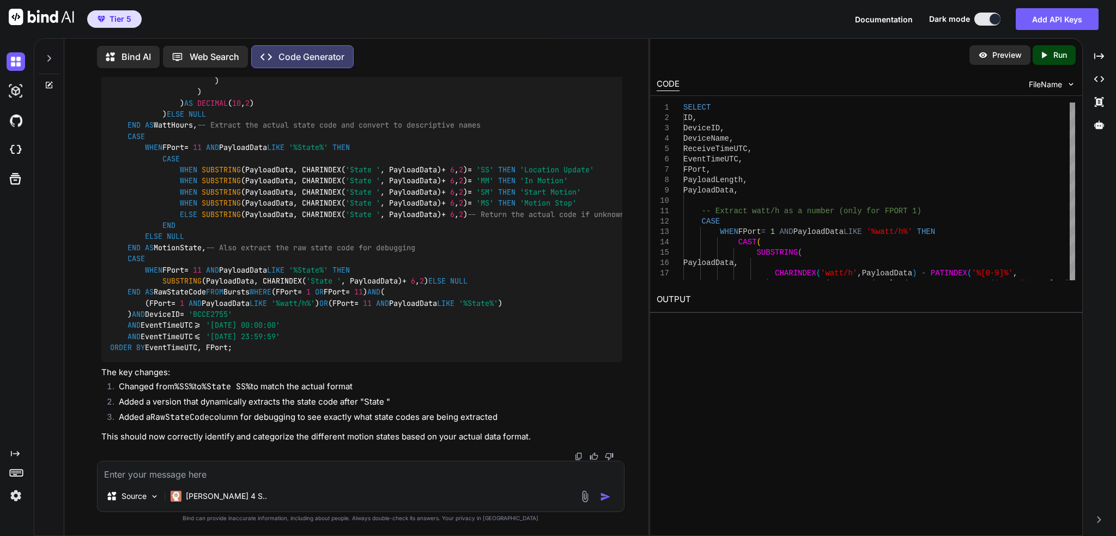
type textarea "N"
click at [584, 496] on img at bounding box center [585, 496] width 13 height 13
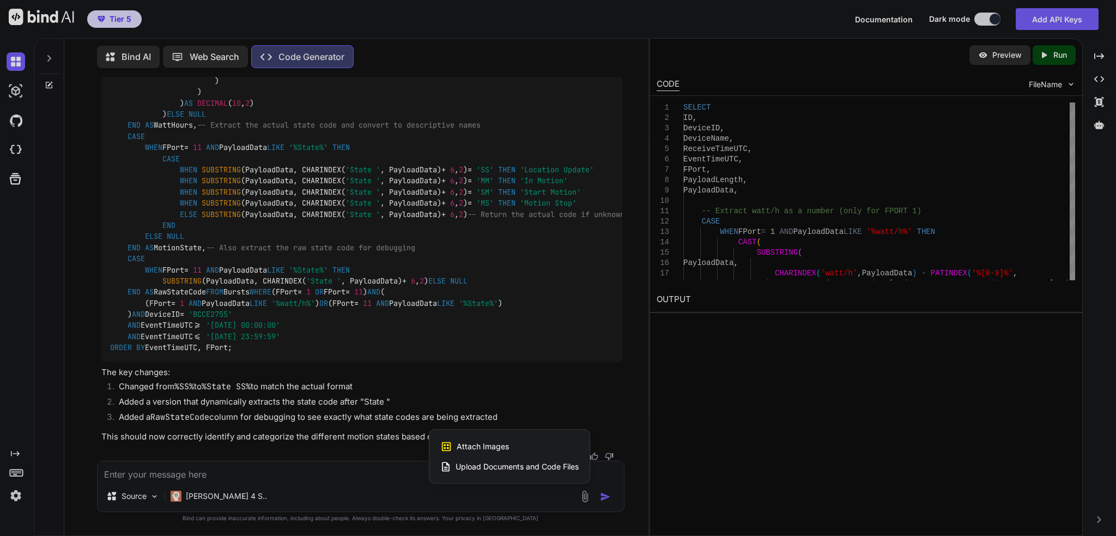
click at [542, 448] on div "Attach Images Image attachments are only supported in Claude and Gemini models." at bounding box center [509, 446] width 138 height 21
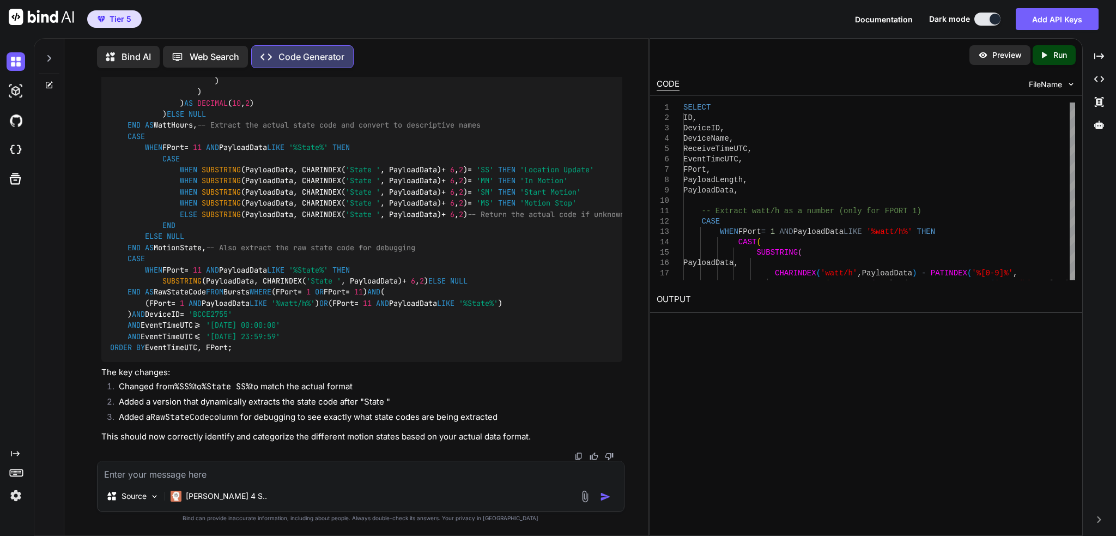
click at [585, 497] on img at bounding box center [585, 496] width 13 height 13
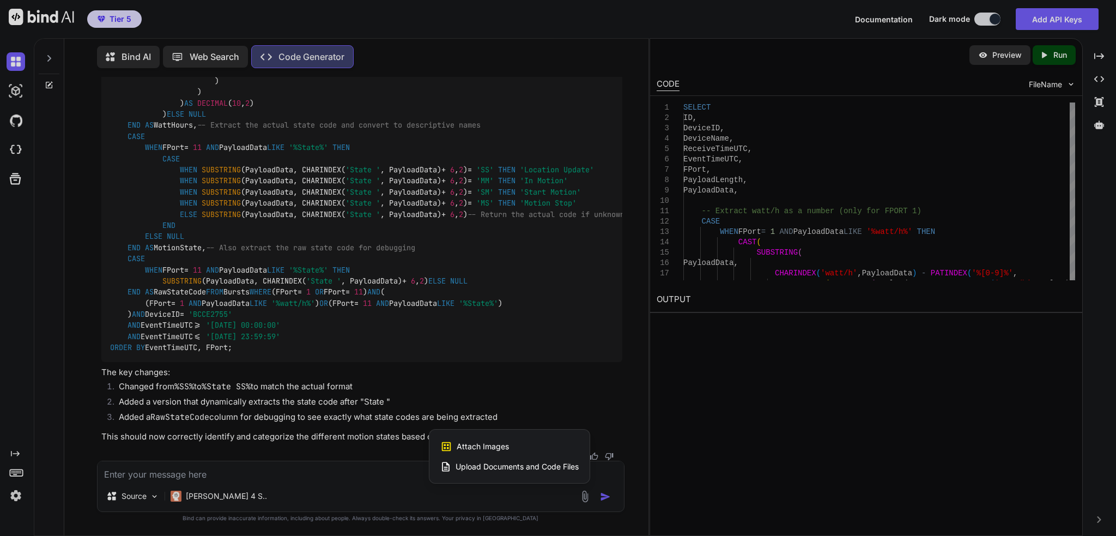
click at [543, 475] on div "Upload Documents and Code Files" at bounding box center [509, 467] width 138 height 20
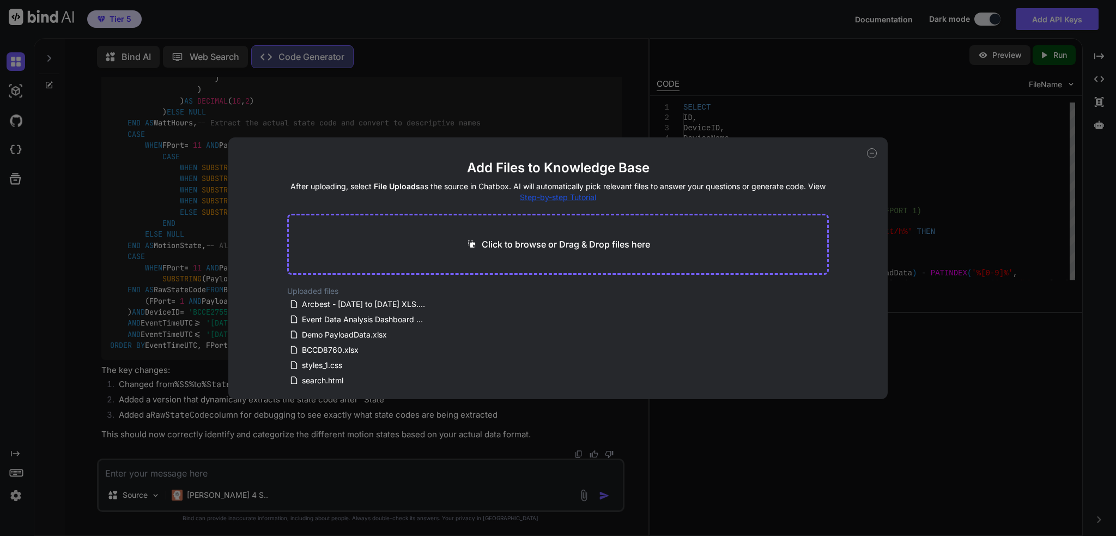
click at [575, 241] on p "Click to browse or Drag & Drop files here" at bounding box center [566, 244] width 168 height 13
click at [850, 120] on div "Add Files to Knowledge Base After uploading, select File Uploads as the source …" at bounding box center [558, 268] width 1116 height 536
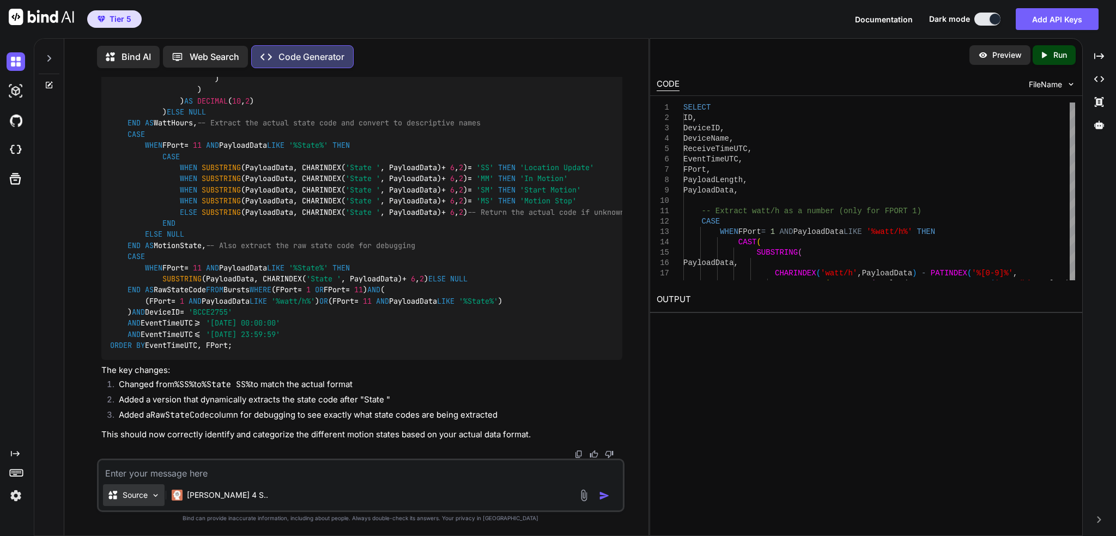
click at [136, 495] on p "Source" at bounding box center [135, 494] width 25 height 11
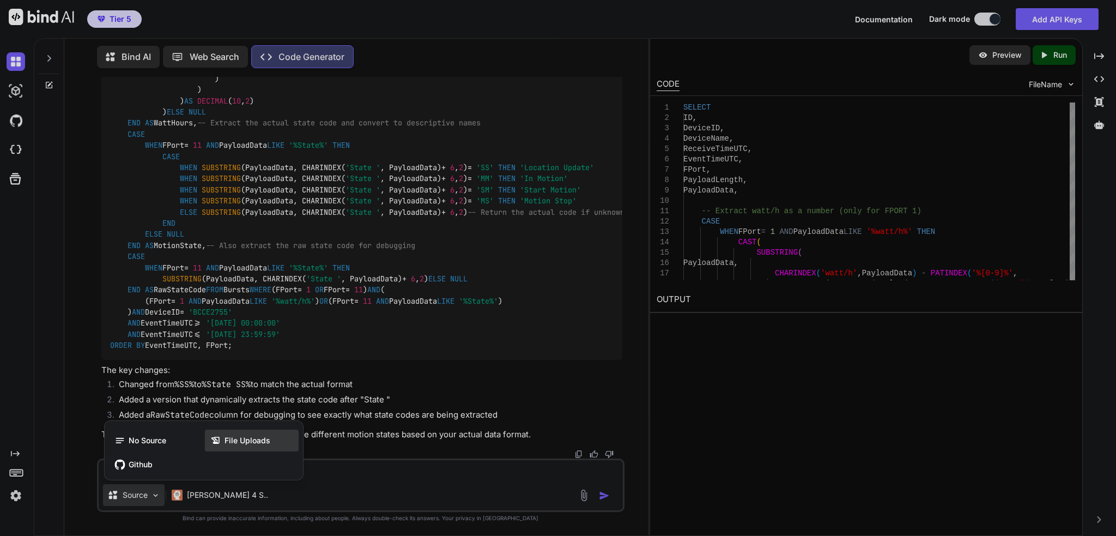
click at [250, 440] on span "File Uploads" at bounding box center [248, 440] width 46 height 11
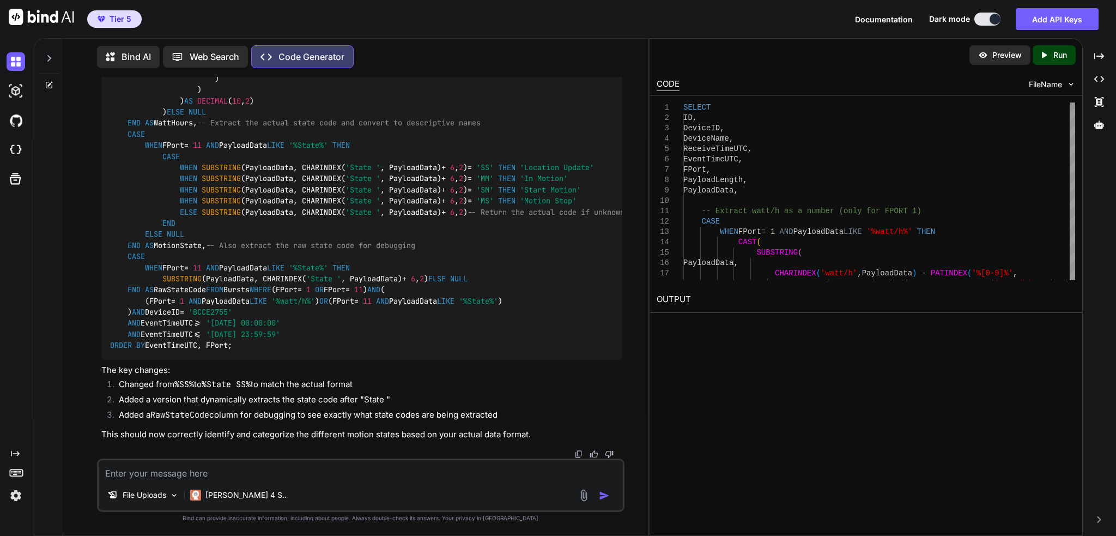
click at [318, 476] on textarea at bounding box center [361, 470] width 524 height 20
click at [321, 473] on textarea at bounding box center [361, 470] width 524 height 20
type textarea "S"
type textarea "Is there a way for SQL to make a graph?"
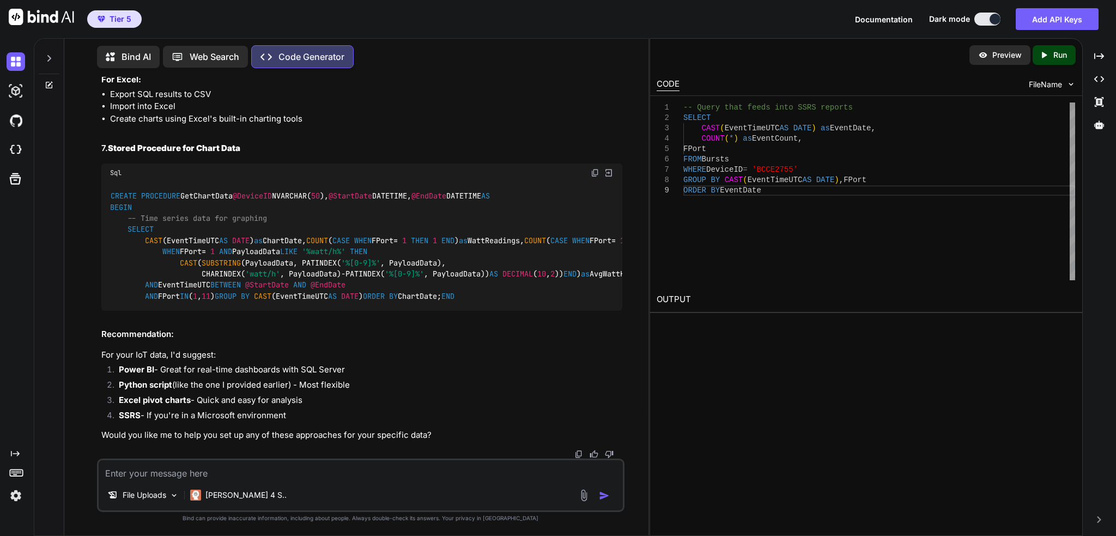
scroll to position [19850, 0]
click at [786, 13] on div "Tier 5 Documentation Dark mode Add API Keys Created with Pixso." at bounding box center [558, 19] width 1116 height 38
